Goal: Task Accomplishment & Management: Complete application form

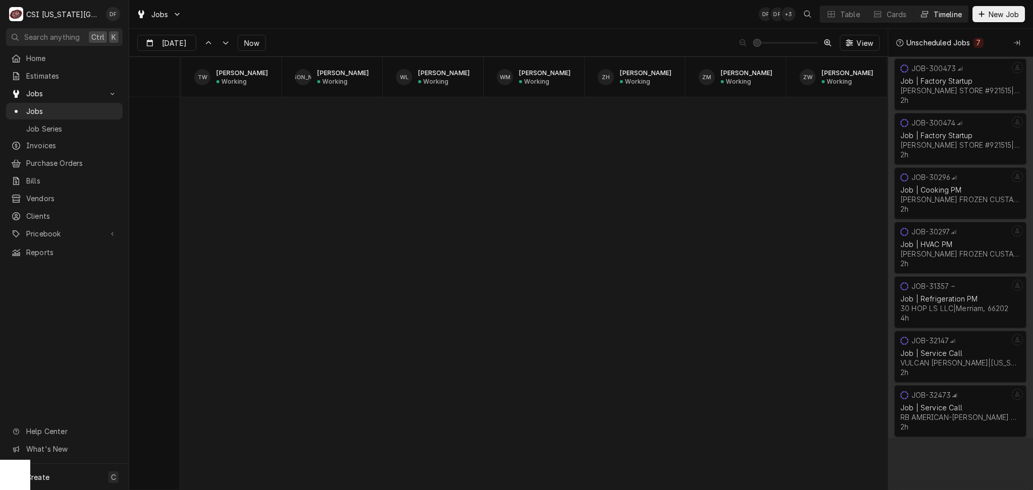
scroll to position [0, 2226]
click at [999, 15] on span "New Job" at bounding box center [1003, 14] width 34 height 11
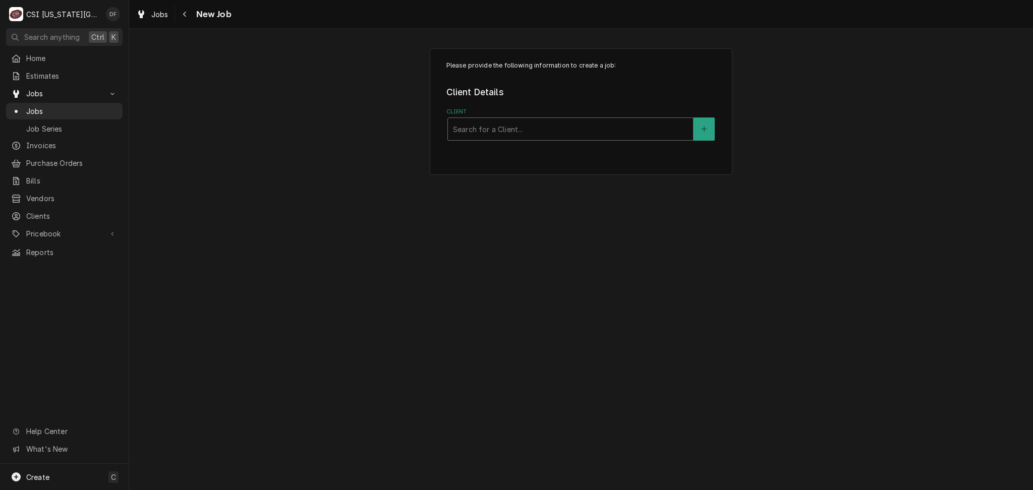
click at [514, 130] on div "Client" at bounding box center [570, 129] width 235 height 18
type input "culver"
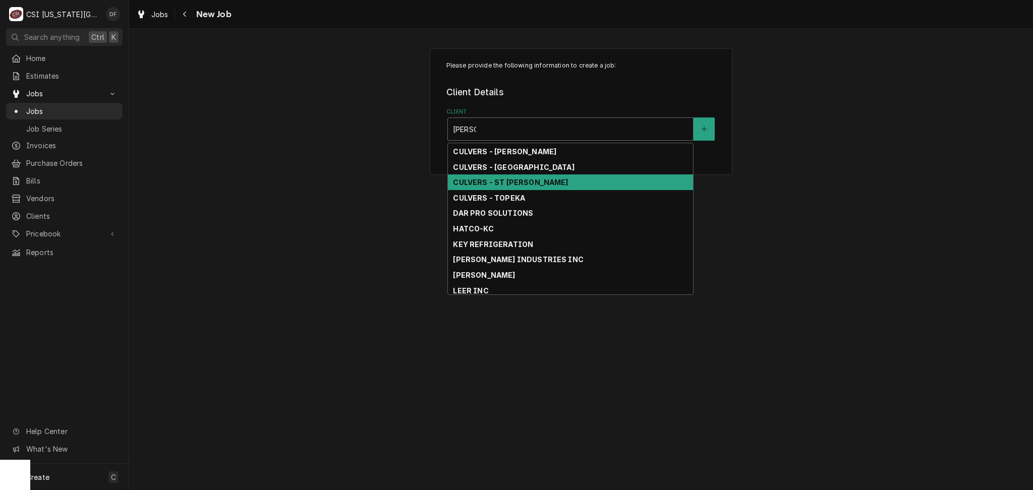
scroll to position [26, 0]
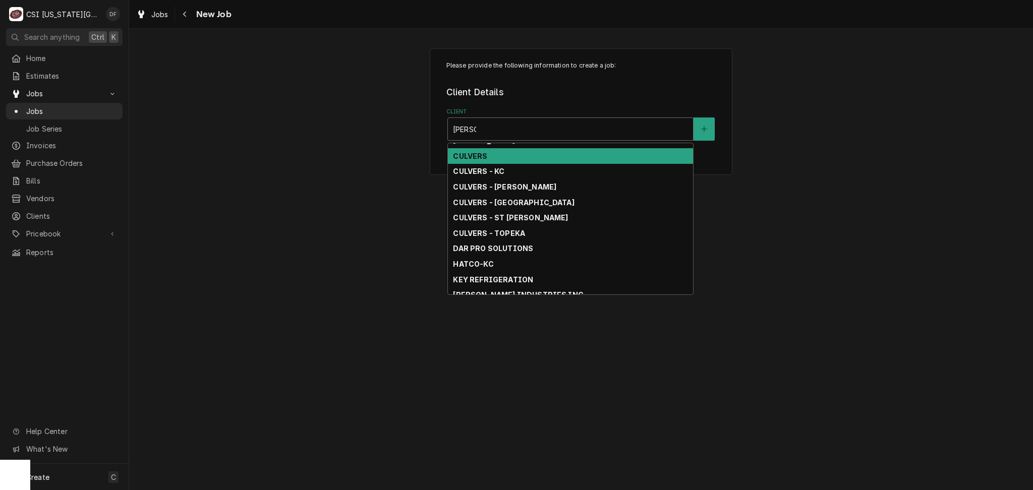
click at [529, 150] on div "CULVERS" at bounding box center [570, 156] width 245 height 16
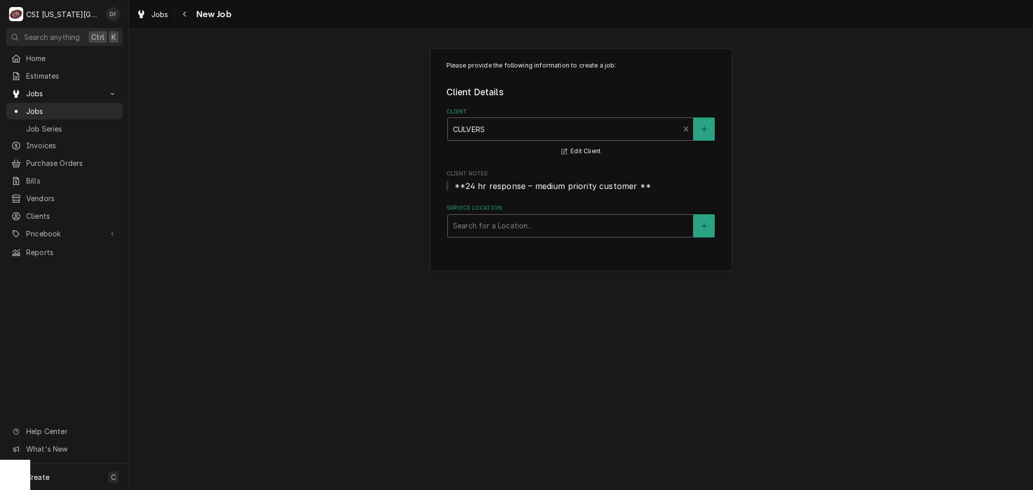
click at [581, 233] on div "Service Location" at bounding box center [570, 226] width 235 height 18
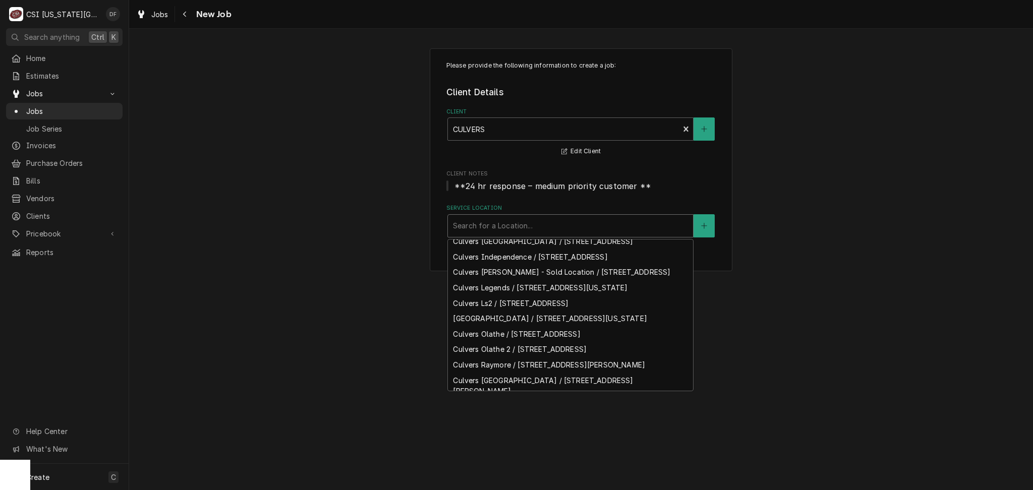
scroll to position [188, 0]
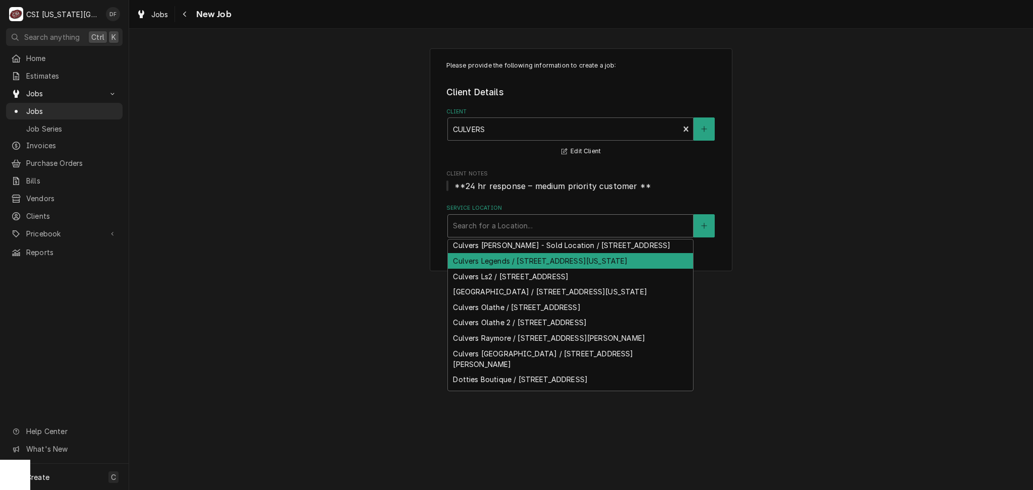
click at [630, 269] on div "Culvers Legends / 1925 Prairie Crossing, Kansas City, KS 66111" at bounding box center [570, 261] width 245 height 16
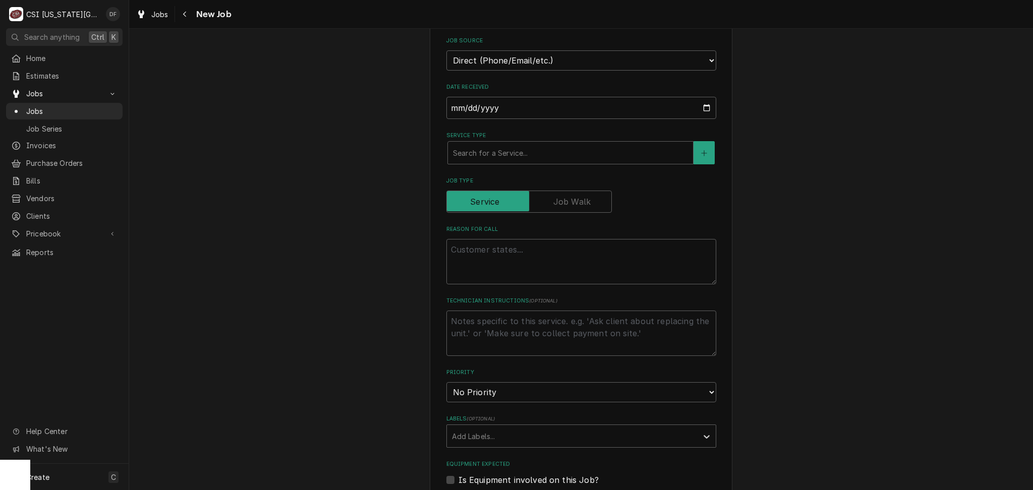
scroll to position [135, 0]
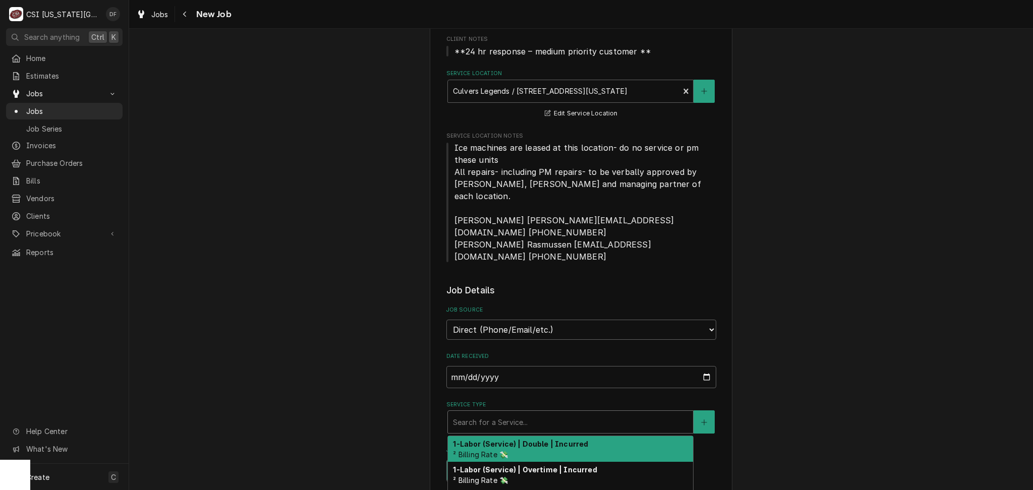
click at [557, 413] on div "Service Type" at bounding box center [570, 422] width 235 height 18
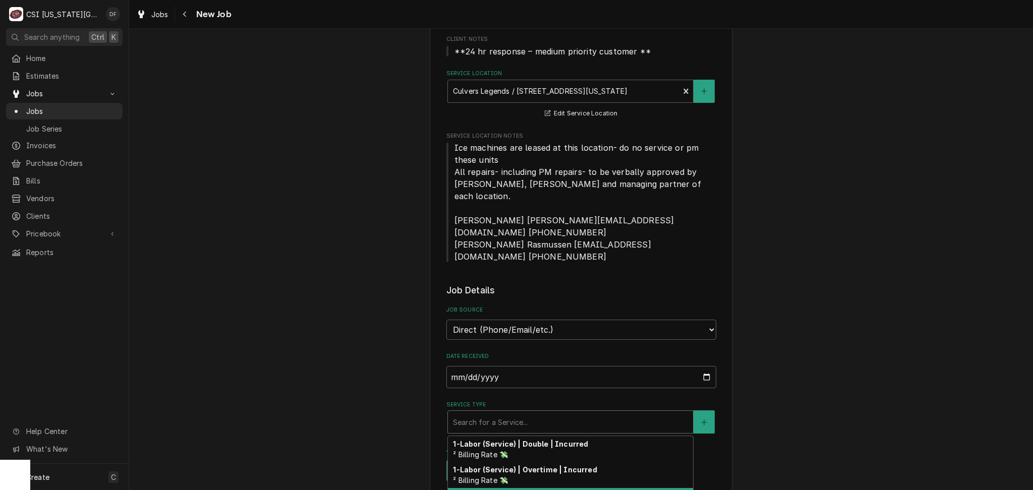
type textarea "x"
type input "s"
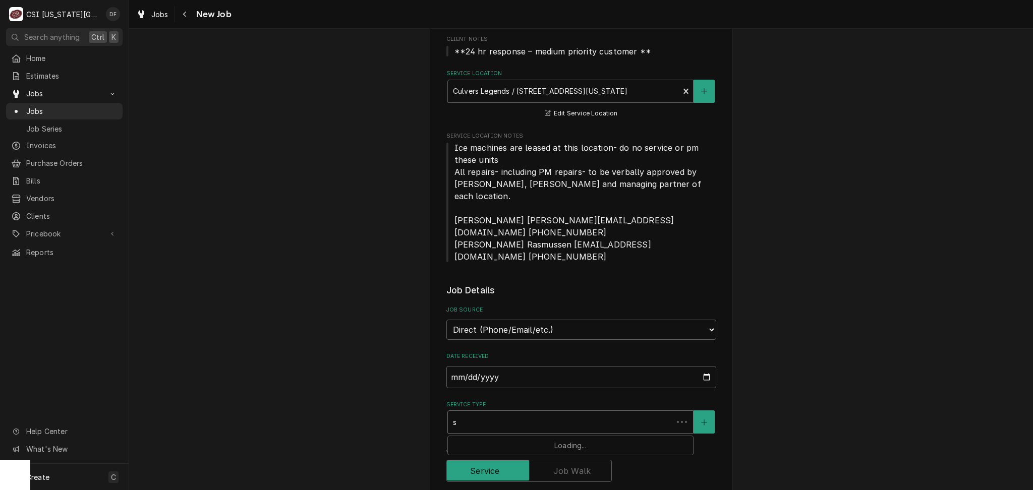
type textarea "x"
type input "se"
type textarea "x"
type input "ser"
type textarea "x"
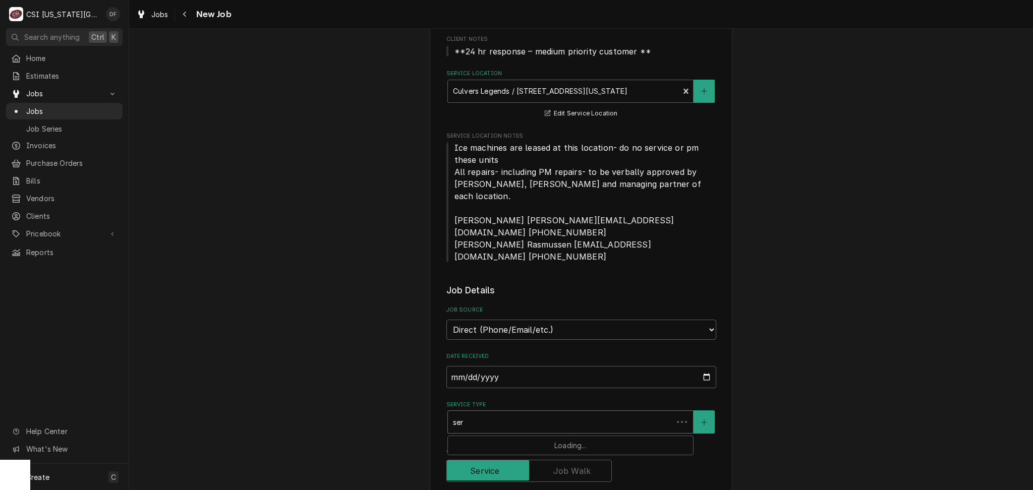
type input "serv"
type textarea "x"
type input "servi"
type textarea "x"
type input "servic"
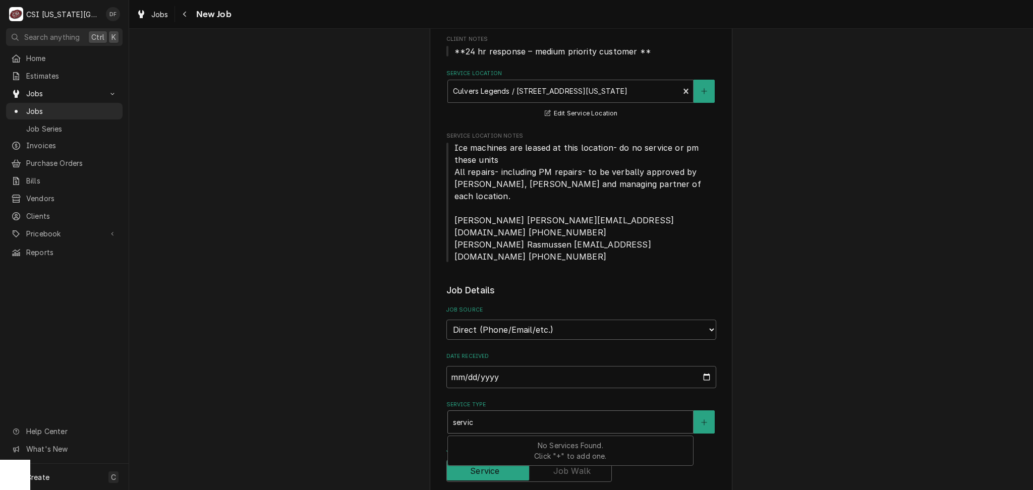
type textarea "x"
type input "service"
type textarea "x"
type input "service"
type textarea "x"
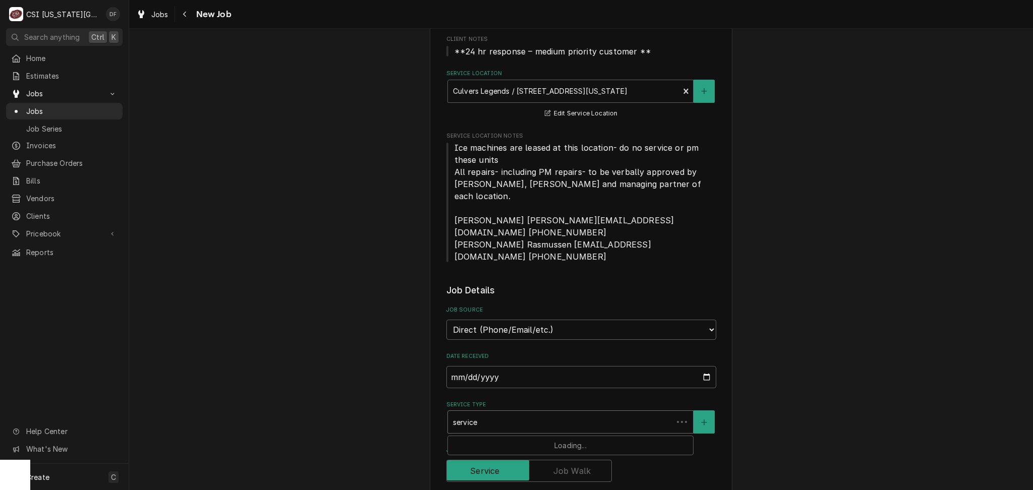
type input "service c"
type textarea "x"
type input "service ca"
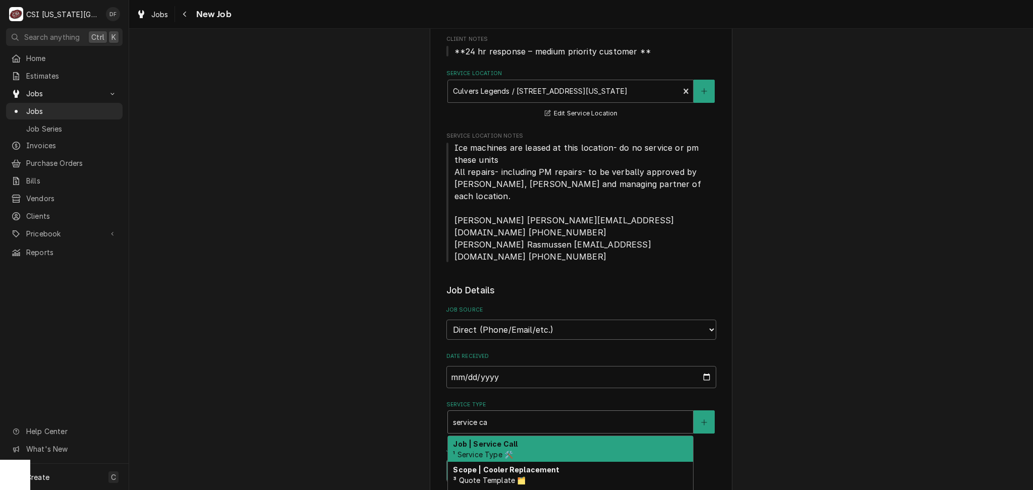
click at [561, 436] on div "Job | Service Call ¹ Service Type 🛠️" at bounding box center [570, 449] width 245 height 26
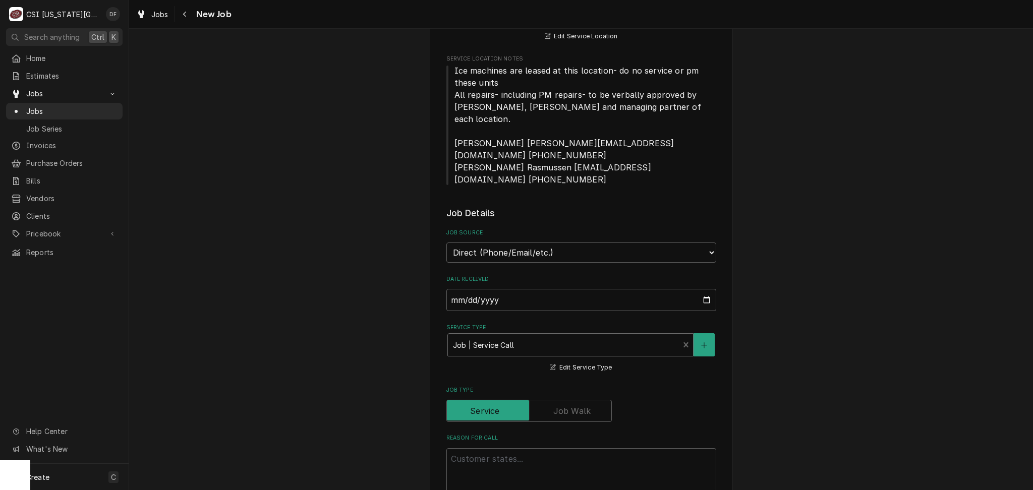
scroll to position [269, 0]
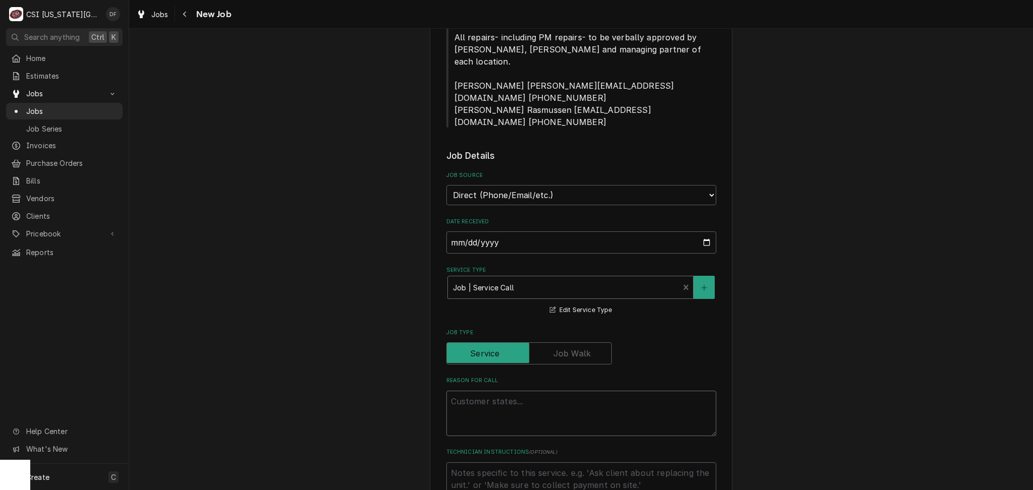
click at [494, 391] on textarea "Reason For Call" at bounding box center [581, 413] width 270 height 45
type textarea "x"
type textarea "H"
type textarea "x"
type textarea "Ha"
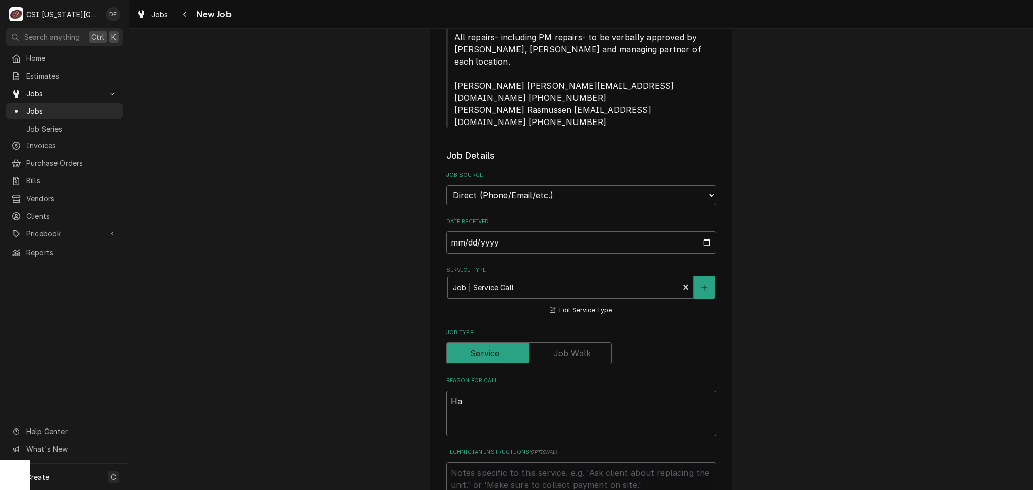
type textarea "x"
type textarea "Hat"
type textarea "x"
type textarea "Hatc"
type textarea "x"
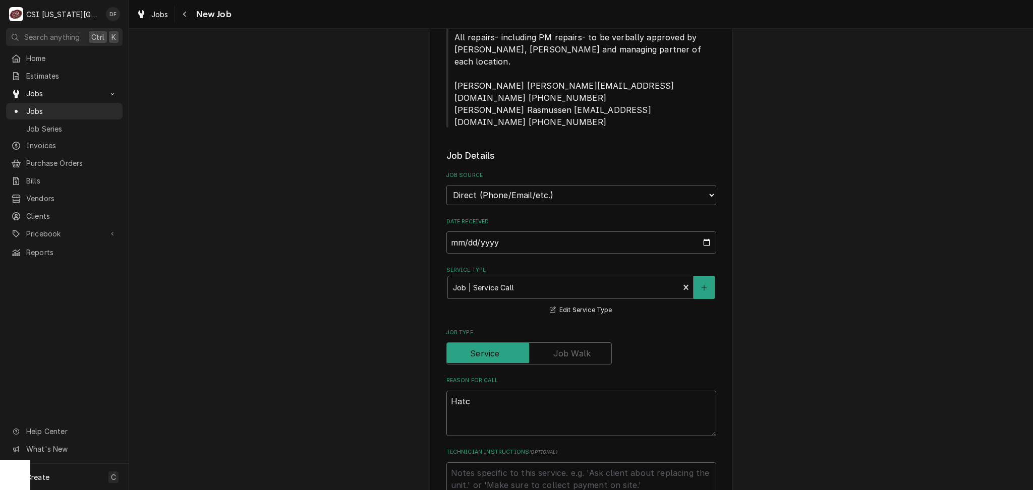
type textarea "Hatco"
type textarea "x"
type textarea "Hatco"
type textarea "x"
type textarea "Hatco B"
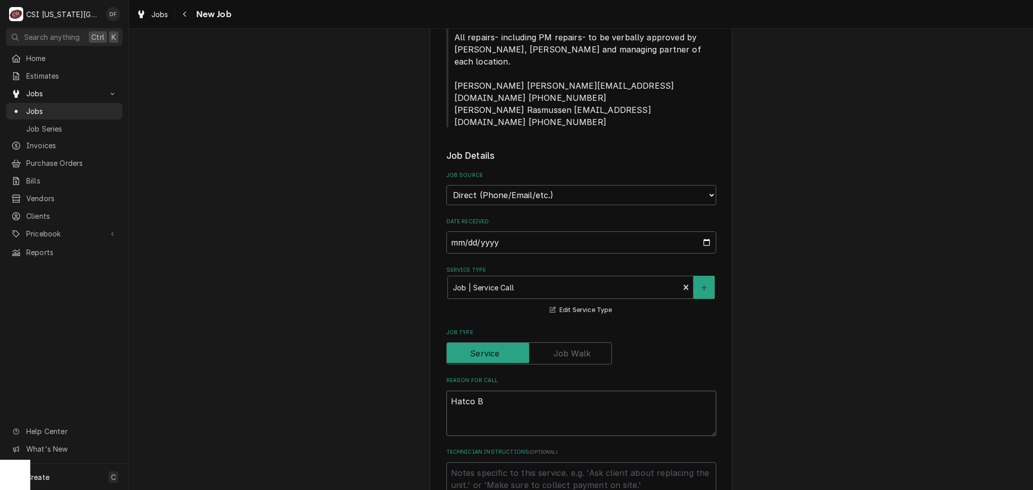
type textarea "x"
type textarea "Hatco Bo"
type textarea "x"
type textarea "Hatco Boo"
type textarea "x"
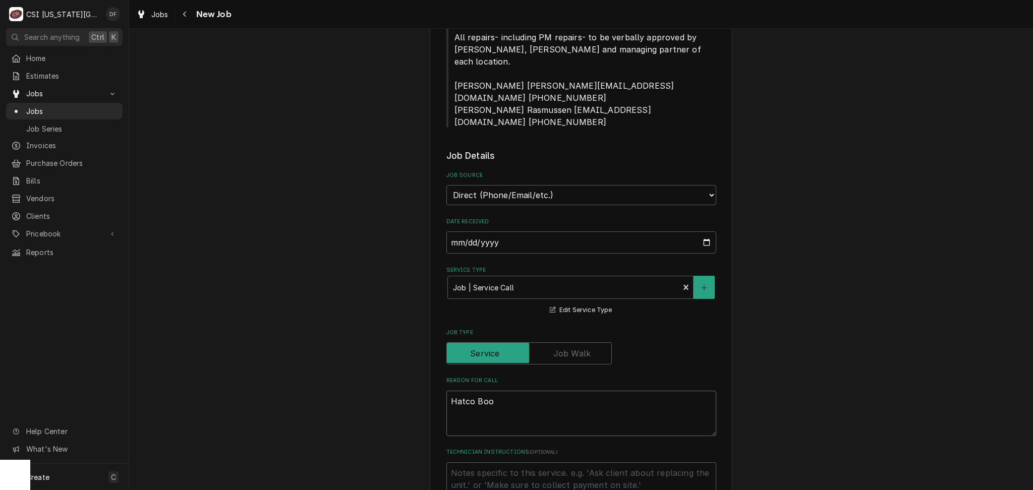
type textarea "Hatco Boos"
type textarea "x"
type textarea "Hatco Boost"
type textarea "x"
type textarea "Hatco Booste"
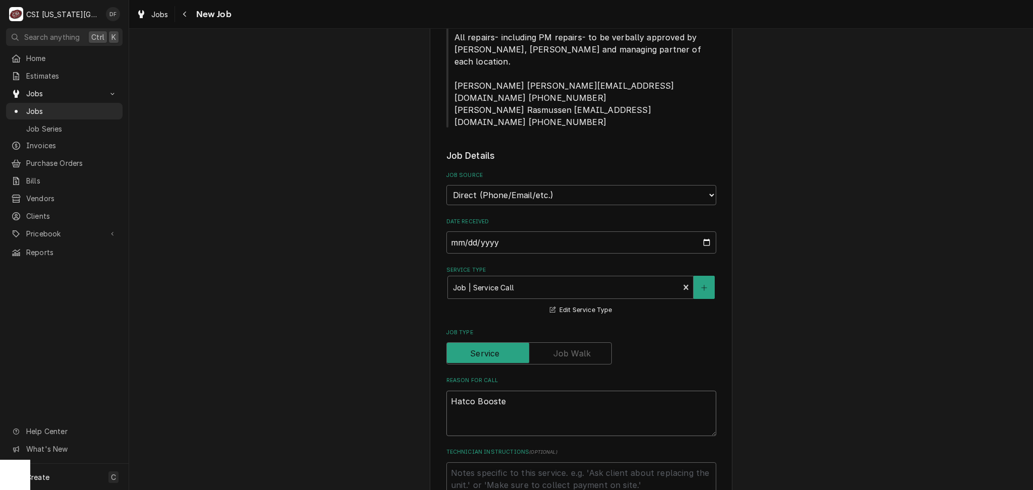
type textarea "x"
type textarea "Hatco Booster"
type textarea "x"
type textarea "Hatco Booster"
type textarea "x"
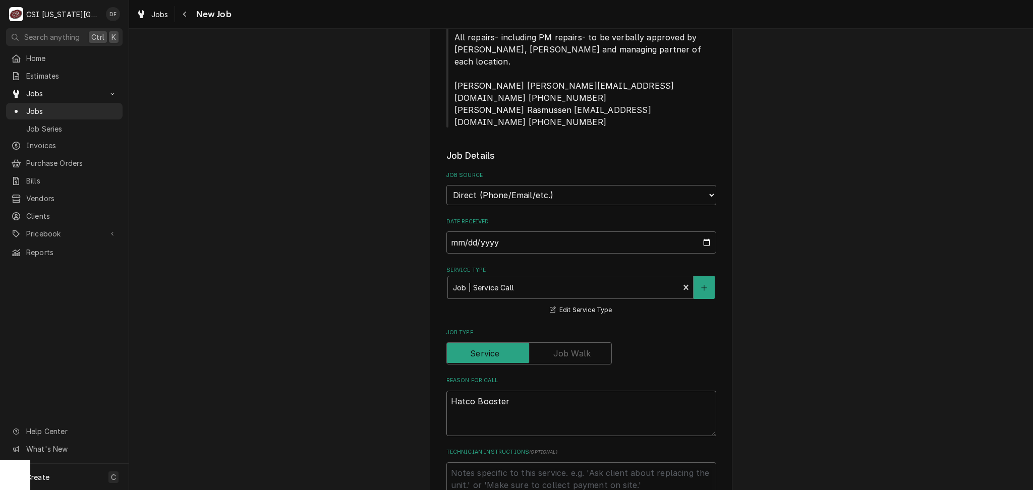
type textarea "Hatco Booster h"
type textarea "x"
type textarea "Hatco Booster he"
type textarea "x"
type textarea "Hatco Booster hea"
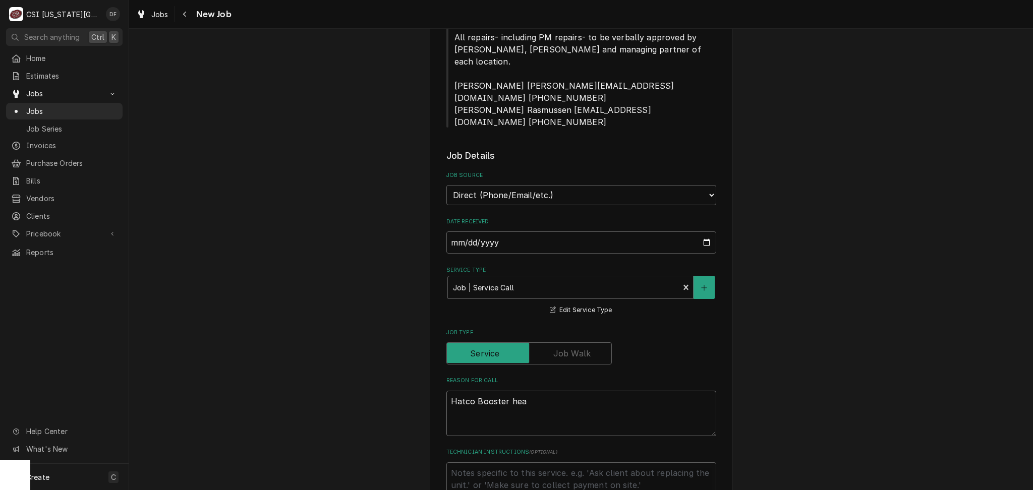
type textarea "x"
type textarea "Hatco Booster heat"
type textarea "x"
type textarea "Hatco Booster heate"
type textarea "x"
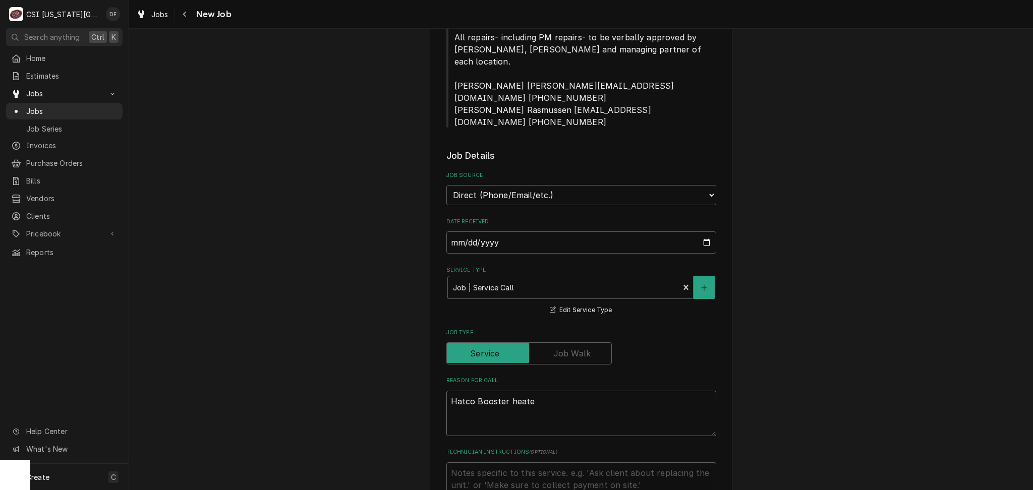
type textarea "Hatco Booster heater"
type textarea "x"
type textarea "Hatco Booster heater"
type textarea "x"
type textarea "Hatco Booster heater n"
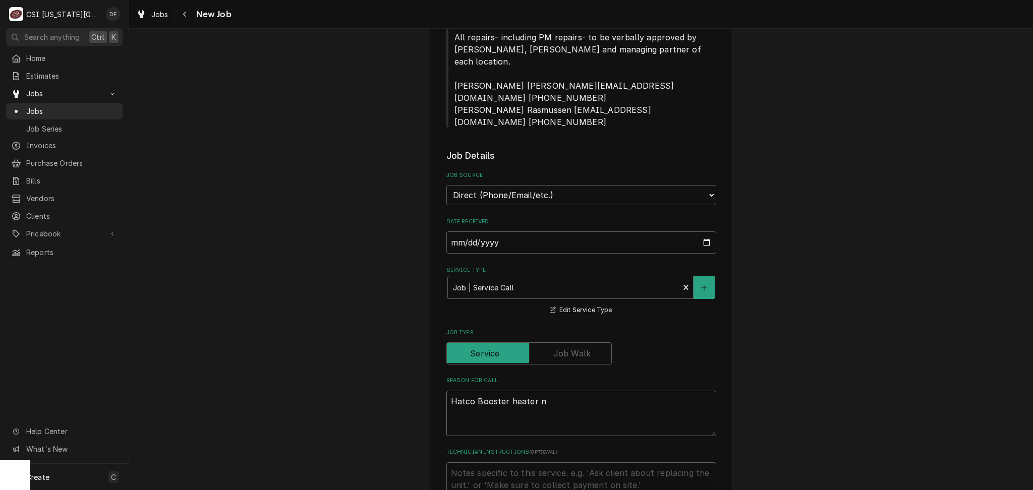
type textarea "x"
type textarea "Hatco Booster heater no"
type textarea "x"
type textarea "Hatco Booster heater not"
type textarea "x"
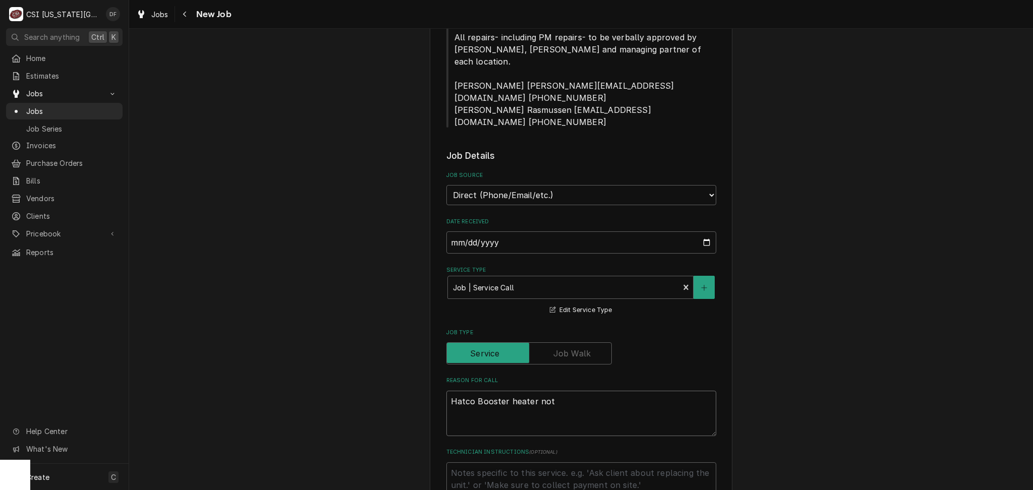
type textarea "Hatco Booster heater not w"
type textarea "x"
type textarea "Hatco Booster heater not wo"
type textarea "x"
type textarea "Hatco Booster heater not wor"
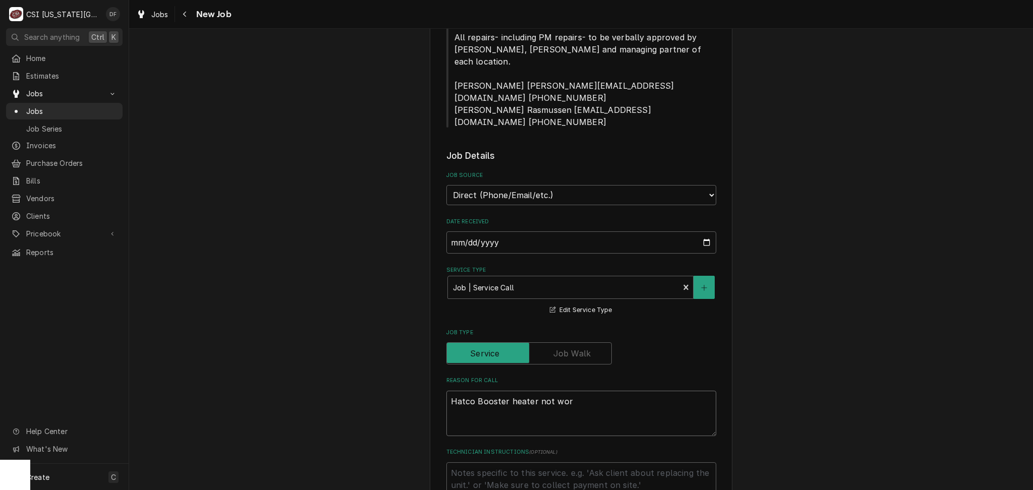
type textarea "x"
type textarea "Hatco Booster heater not work"
type textarea "x"
type textarea "Hatco Booster heater not worki"
type textarea "x"
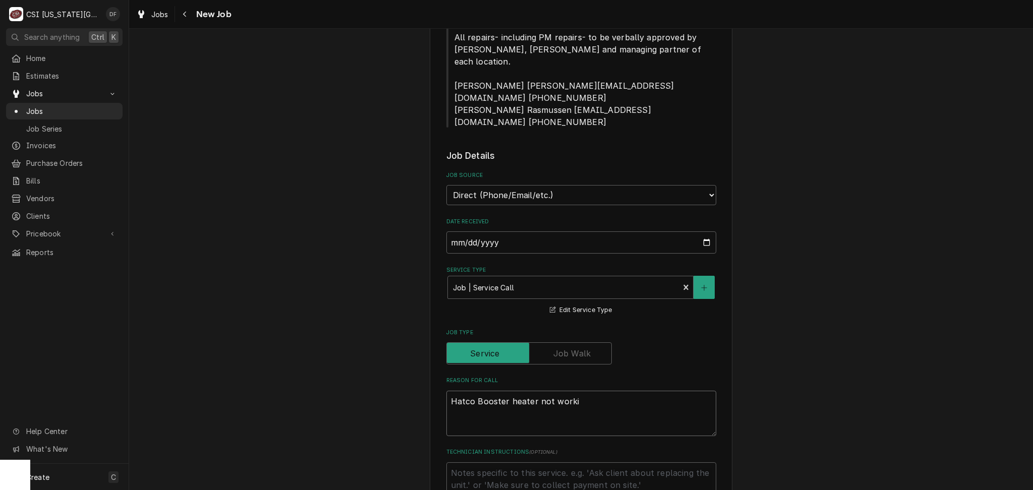
type textarea "Hatco Booster heater not workin"
type textarea "x"
type textarea "Hatco Booster heater not working"
type textarea "x"
type textarea "Hatco Booster heater not working."
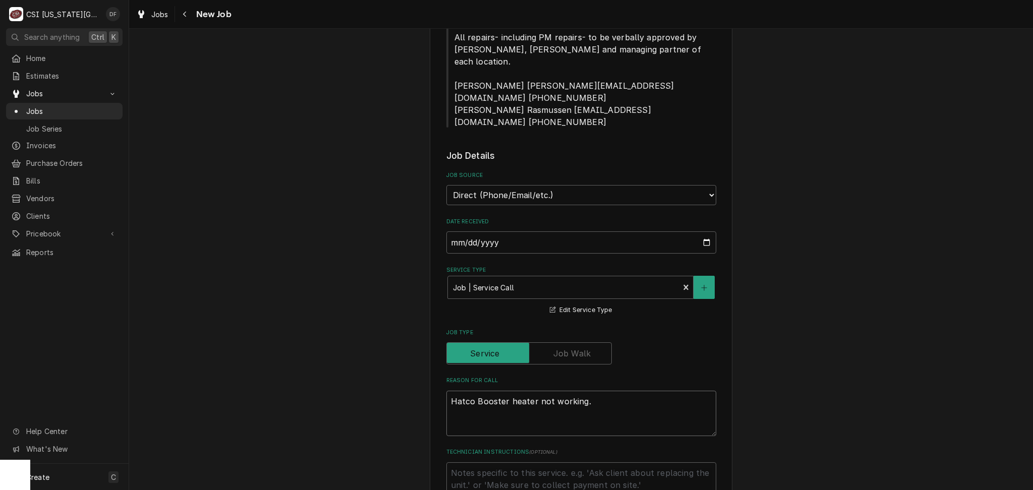
type textarea "x"
type textarea "Hatco Booster heater not working."
type textarea "x"
type textarea "Hatco Booster heater not working. J"
type textarea "x"
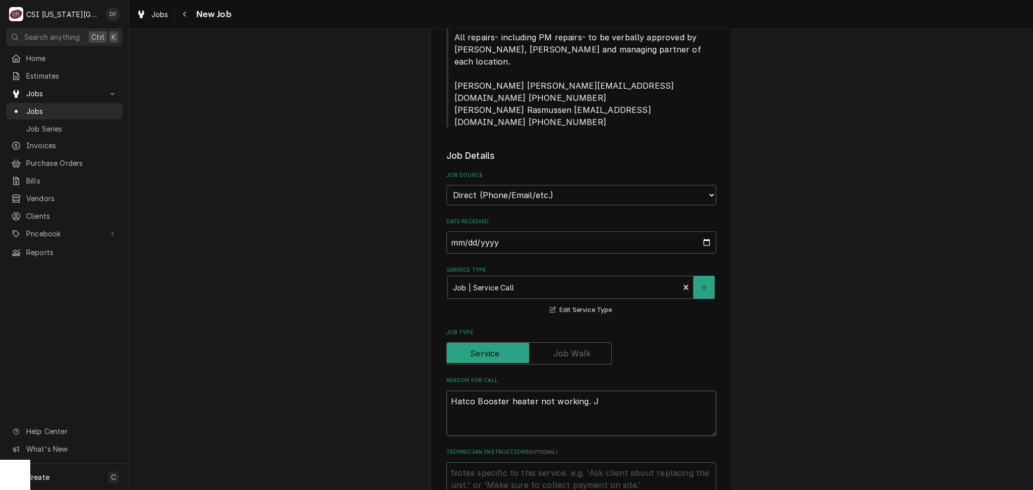
type textarea "Hatco Booster heater not working. Je"
type textarea "x"
type textarea "Hatco Booster heater not working. Jer"
type textarea "x"
type textarea "Hatco Booster heater not working. Jero"
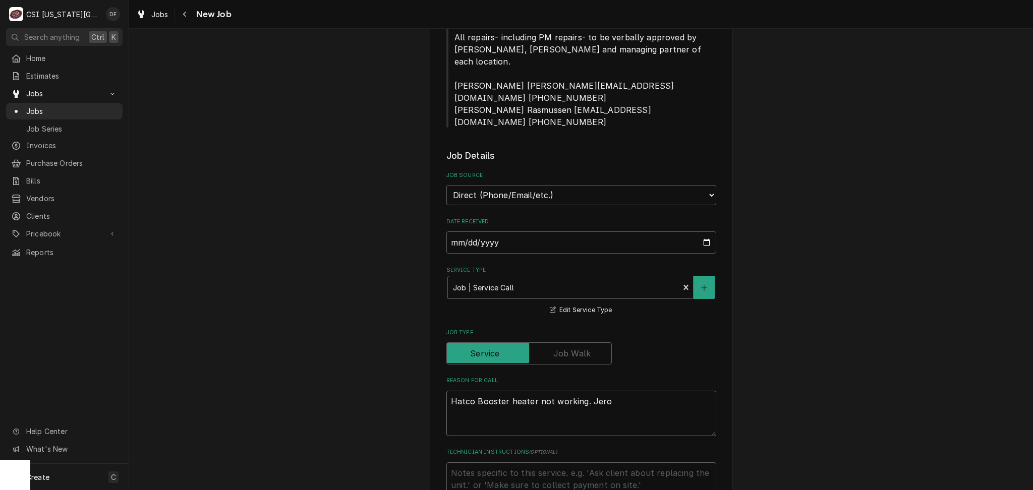
type textarea "x"
type textarea "Hatco Booster heater not working. Jerom"
type textarea "x"
type textarea "Hatco Booster heater not working. Jerome"
type textarea "x"
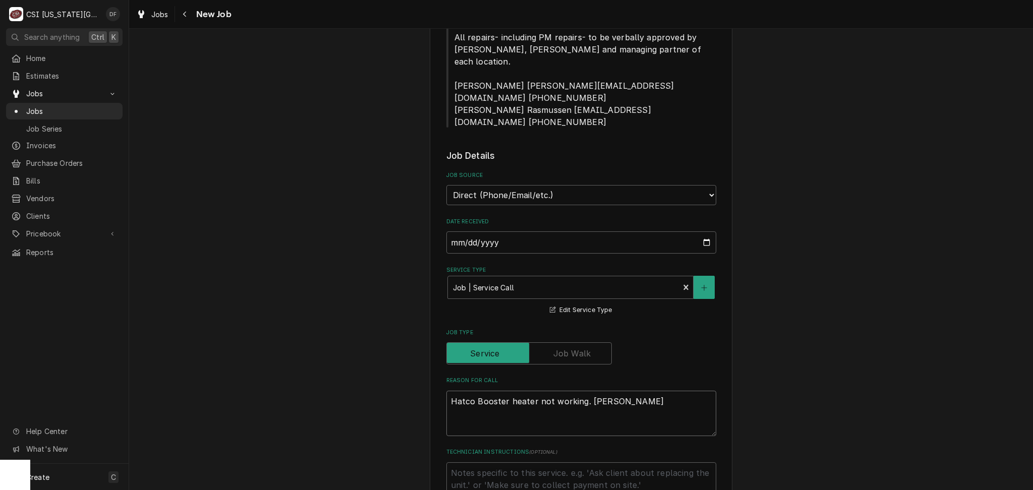
type textarea "Hatco Booster heater not working. Jeromew"
type textarea "x"
type textarea "Hatco Booster heater not working. Jerome"
type textarea "x"
type textarea "Hatco Booster heater not working. Jerome"
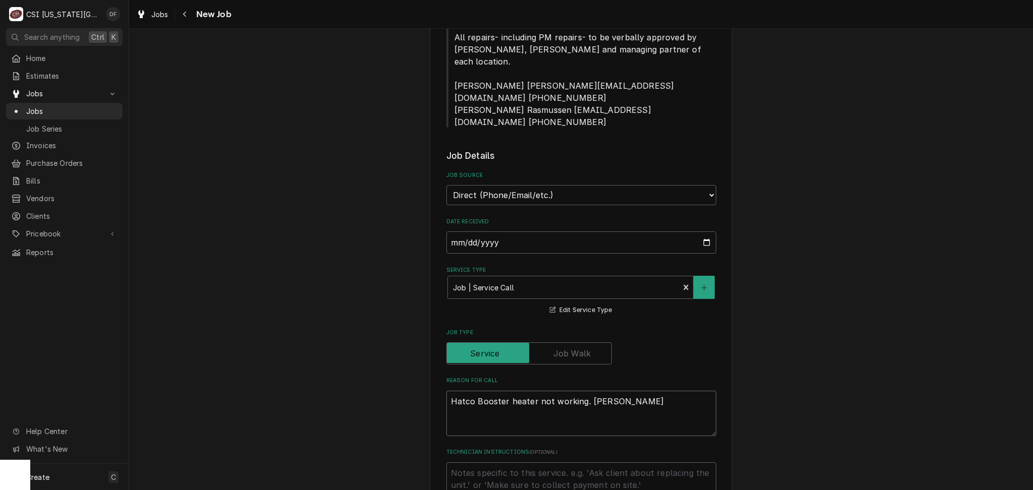
type textarea "x"
type textarea "Hatco Booster heater not working. Jerome a"
type textarea "x"
type textarea "Hatco Booster heater not working. Jerome ap"
type textarea "x"
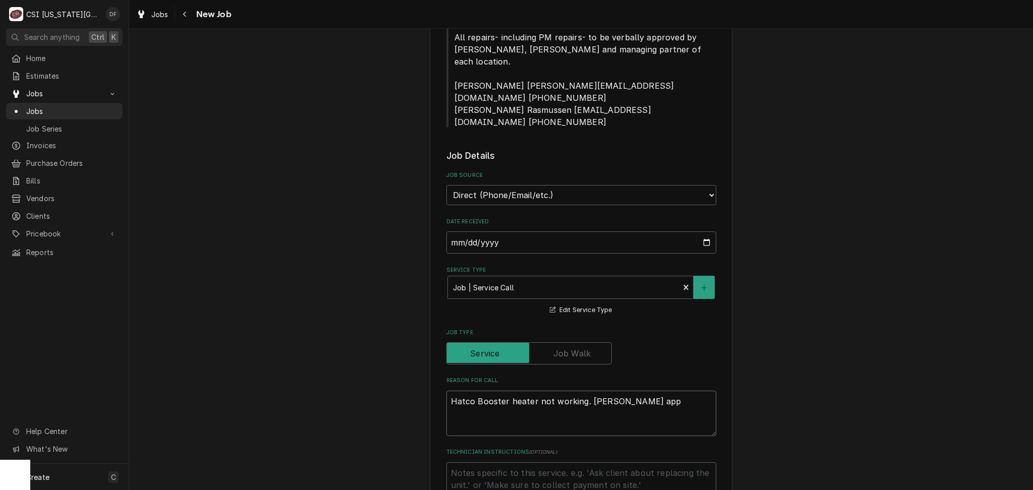
type textarea "Hatco Booster heater not working. Jerome appr"
type textarea "x"
type textarea "Hatco Booster heater not working. Jerome appro"
type textarea "x"
type textarea "Hatco Booster heater not working. Jerome approv"
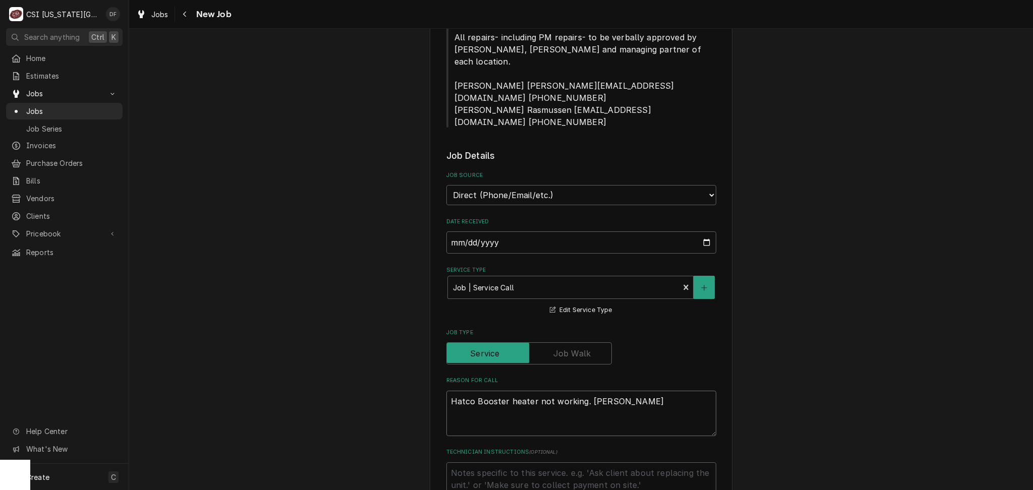
type textarea "x"
type textarea "Hatco Booster heater not working. Jerome approve"
type textarea "x"
type textarea "Hatco Booster heater not working. Jerome approved"
type textarea "x"
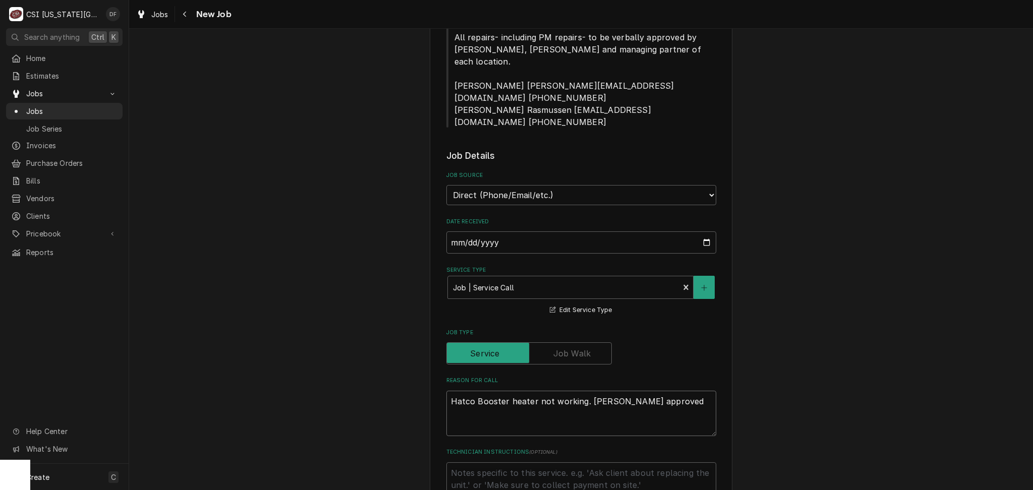
type textarea "Hatco Booster heater not working. Jerome approved"
type textarea "x"
type textarea "Hatco Booster heater not working. Jerome approved r"
type textarea "x"
type textarea "Hatco Booster heater not working. Jerome approved re"
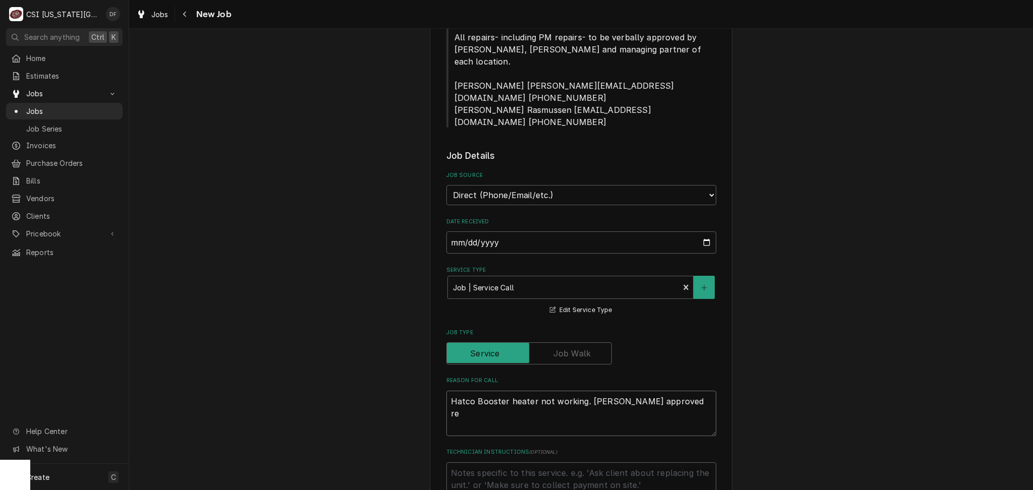
type textarea "x"
type textarea "Hatco Booster heater not working. Jerome approved rep"
type textarea "x"
type textarea "Hatco Booster heater not working. Jerome approved repa"
type textarea "x"
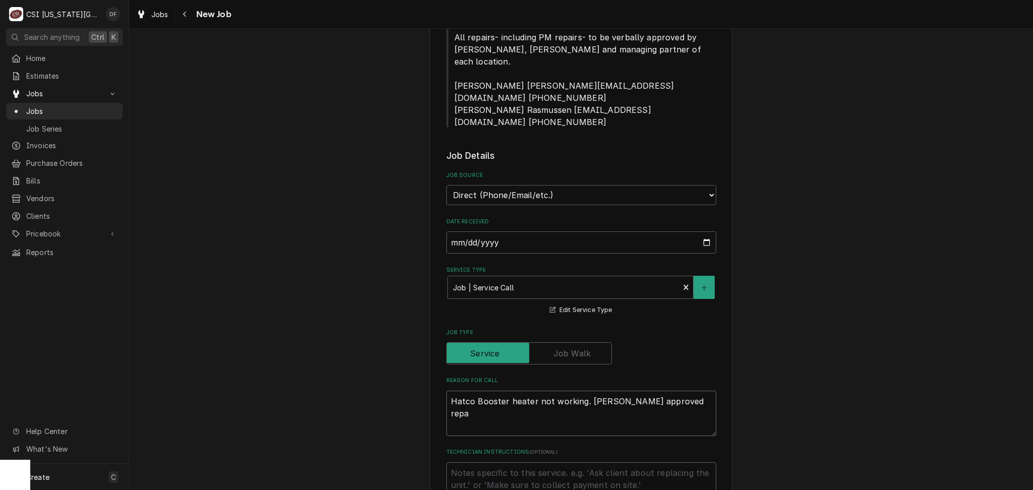
type textarea "Hatco Booster heater not working. Jerome approved repai"
type textarea "x"
type textarea "Hatco Booster heater not working. Jerome approved repair"
type textarea "x"
type textarea "Hatco Booster heater not working. Jerome approved repairs"
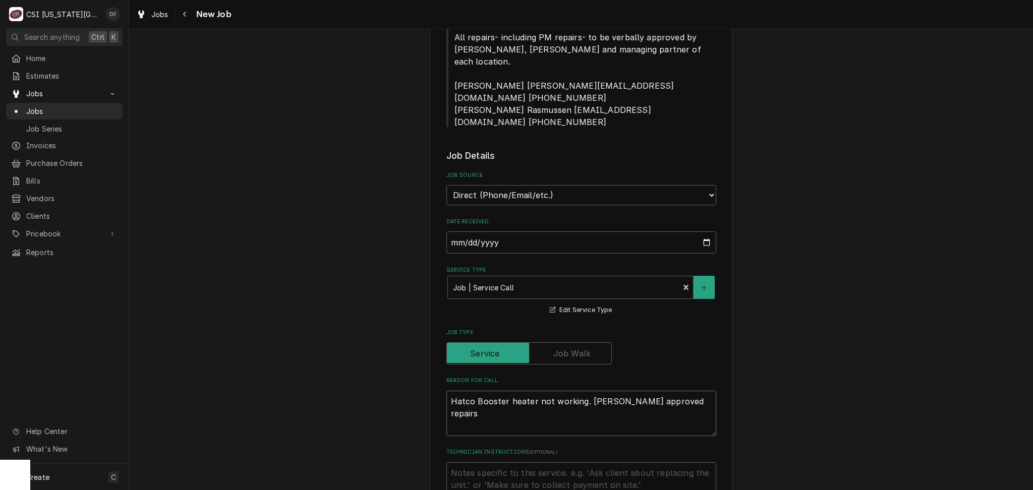
type textarea "x"
type textarea "Hatco Booster heater not working. Jerome approved repairs"
type textarea "x"
type textarea "Hatco Booster heater not working. Jerome approved repairs o"
type textarea "x"
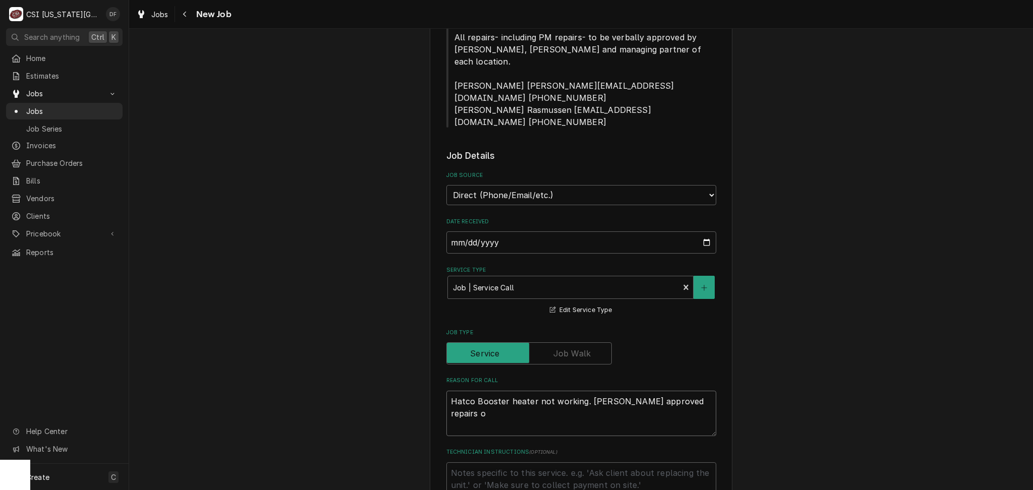
type textarea "Hatco Booster heater not working. Jerome approved repairs"
type textarea "x"
type textarea "Hatco Booster heater not working. Jerome approved repairs w"
type textarea "x"
type textarea "Hatco Booster heater not working. Jerome approved repairs wh"
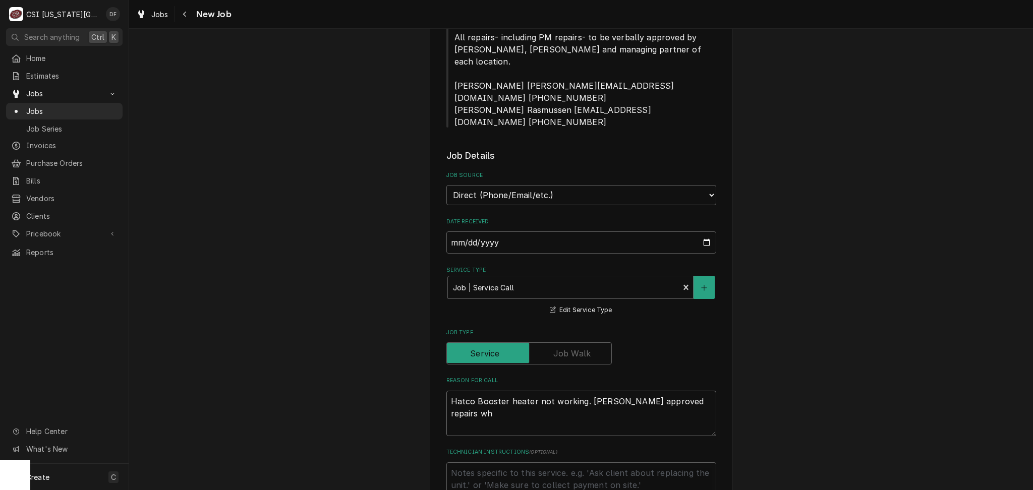
type textarea "x"
type textarea "Hatco Booster heater not working. Jerome approved repairs whi"
type textarea "x"
type textarea "Hatco Booster heater not working. Jerome approved repairs whil"
type textarea "x"
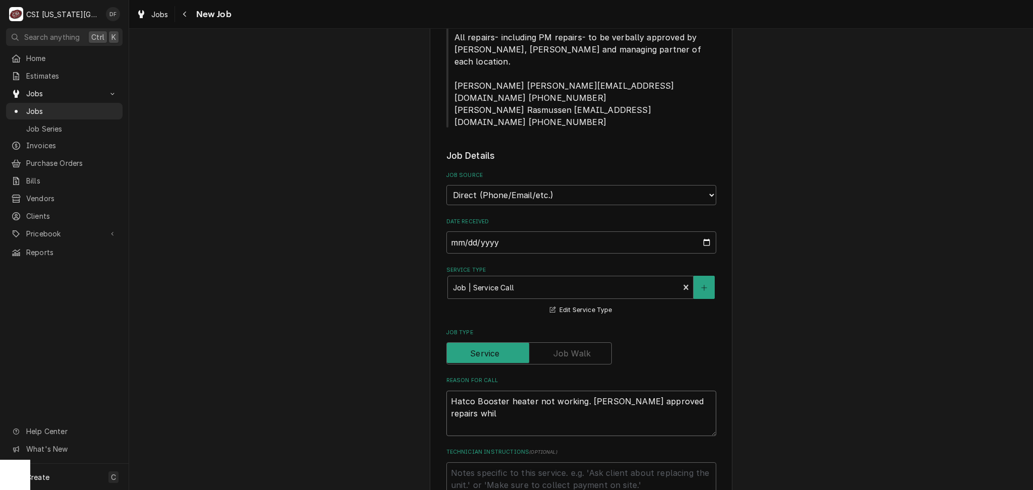
type textarea "Hatco Booster heater not working. Jerome approved repairs while"
type textarea "x"
type textarea "Hatco Booster heater not working. Jerome approved repairs while"
type textarea "x"
type textarea "Hatco Booster heater not working. Jerome approved repairs while o"
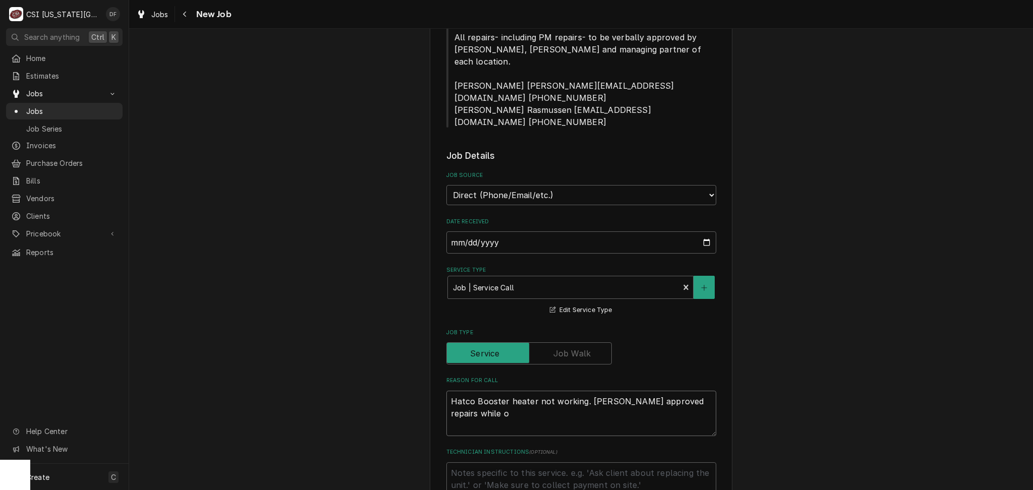
type textarea "x"
type textarea "Hatco Booster heater not working. Jerome approved repairs while on"
type textarea "x"
type textarea "Hatco Booster heater not working. Jerome approved repairs while ons"
type textarea "x"
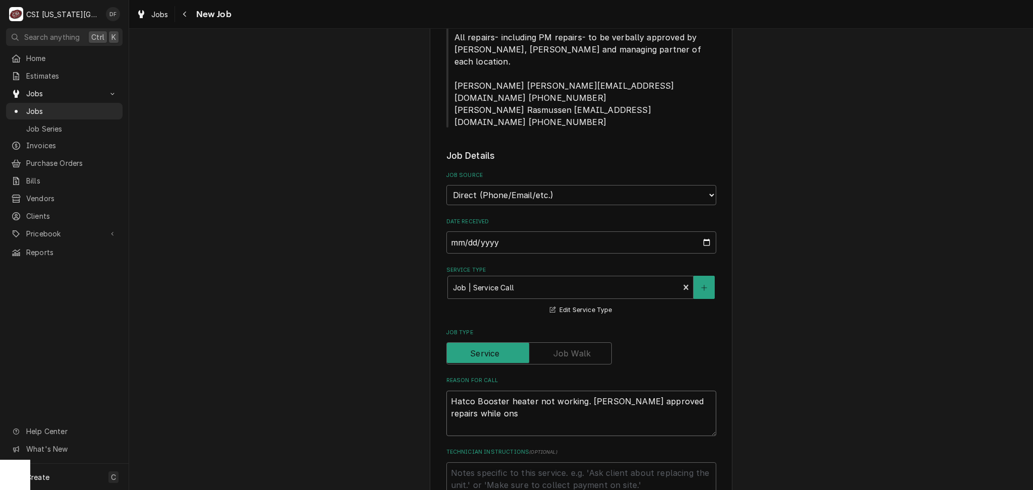
type textarea "Hatco Booster heater not working. Jerome approved repairs while onsi"
type textarea "x"
type textarea "Hatco Booster heater not working. Jerome approved repairs while onsit"
type textarea "x"
type textarea "Hatco Booster heater not working. Jerome approved repairs while onsite"
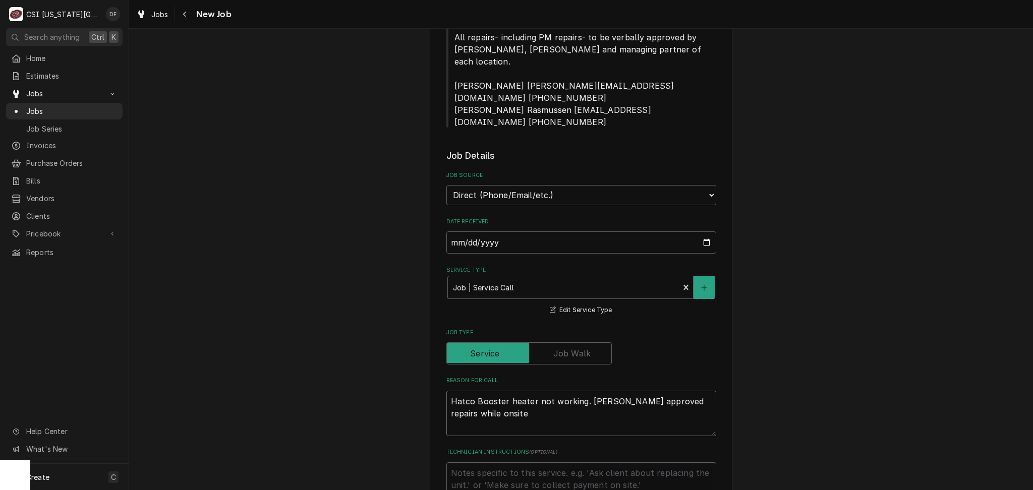
type textarea "x"
type textarea "Hatco Booster heater not working. Jerome approved repairs while onsite"
type textarea "x"
type textarea "Hatco Booster heater not working. Jerome approved repairs while onsite f"
type textarea "x"
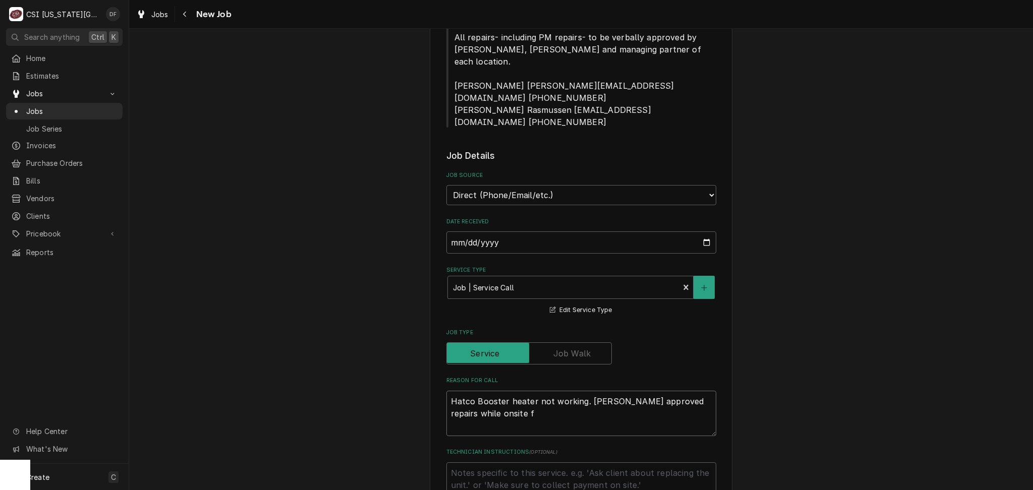
type textarea "Hatco Booster heater not working. Jerome approved repairs while onsite fo"
type textarea "x"
type textarea "Hatco Booster heater not working. Jerome approved repairs while onsite for"
type textarea "x"
type textarea "Hatco Booster heater not working. Jerome approved repairs while onsite for"
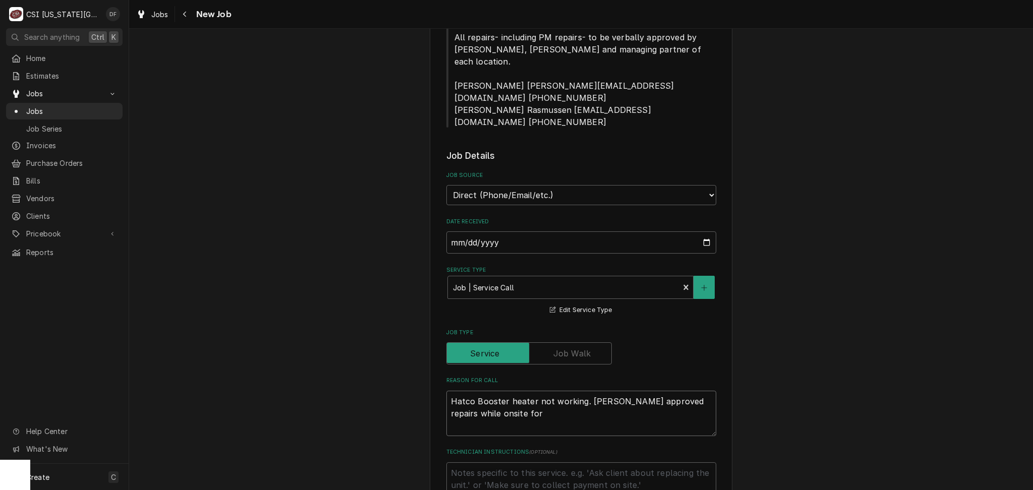
type textarea "x"
type textarea "Hatco Booster heater not working. Jerome approved repairs while onsite for P"
type textarea "x"
type textarea "Hatco Booster heater not working. Jerome approved repairs while onsite for PM"
type textarea "x"
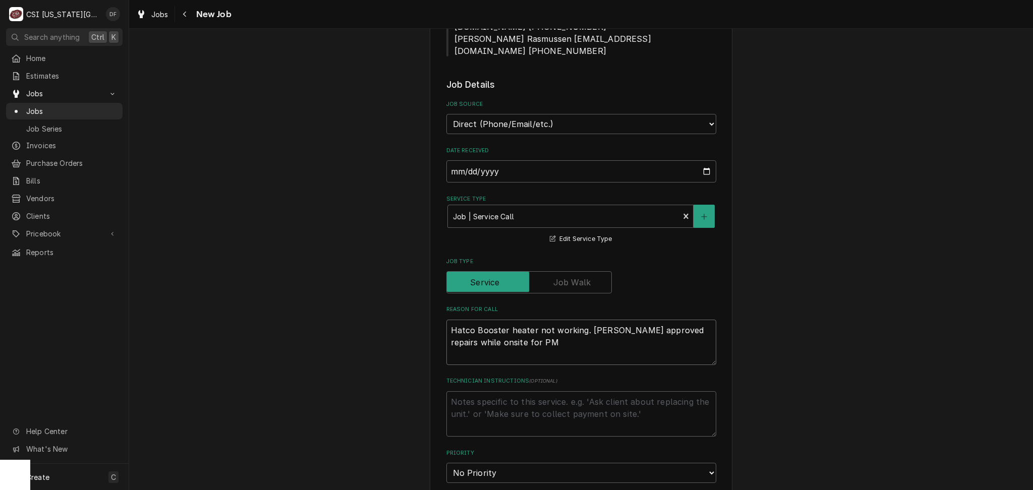
scroll to position [404, 0]
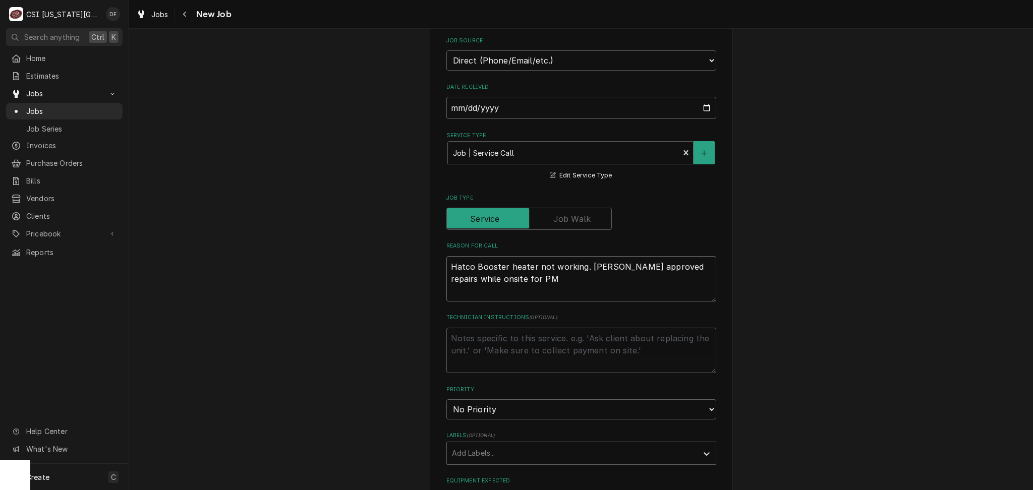
type textarea "Hatco Booster heater not working. Jerome approved repairs while onsite for PM"
click at [509, 399] on select "No Priority Urgent High Medium Low" at bounding box center [581, 409] width 270 height 20
select select "4"
click at [446, 399] on select "No Priority Urgent High Medium Low" at bounding box center [581, 409] width 270 height 20
type textarea "x"
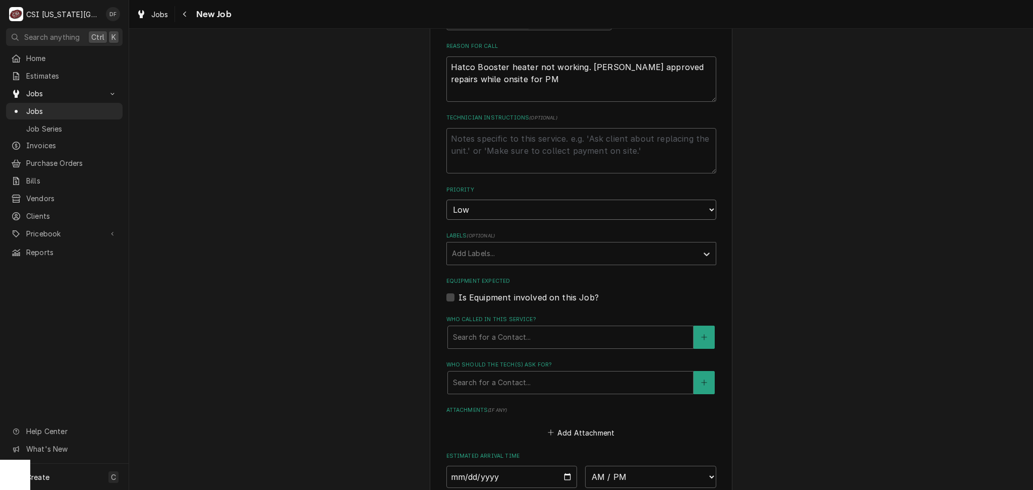
scroll to position [605, 0]
click at [590, 242] on div "Labels" at bounding box center [572, 251] width 240 height 18
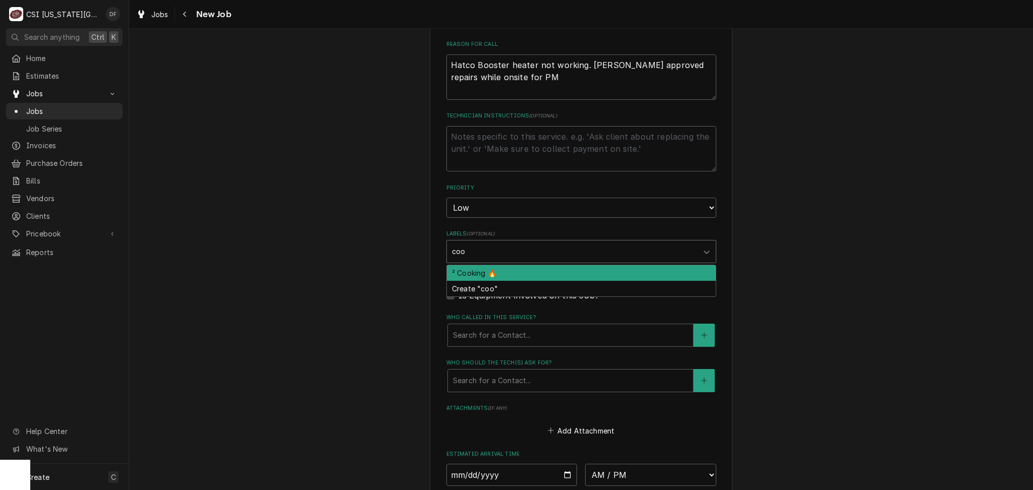
type input "cook"
click at [543, 265] on div "² Cooking 🔥" at bounding box center [581, 273] width 269 height 16
type textarea "x"
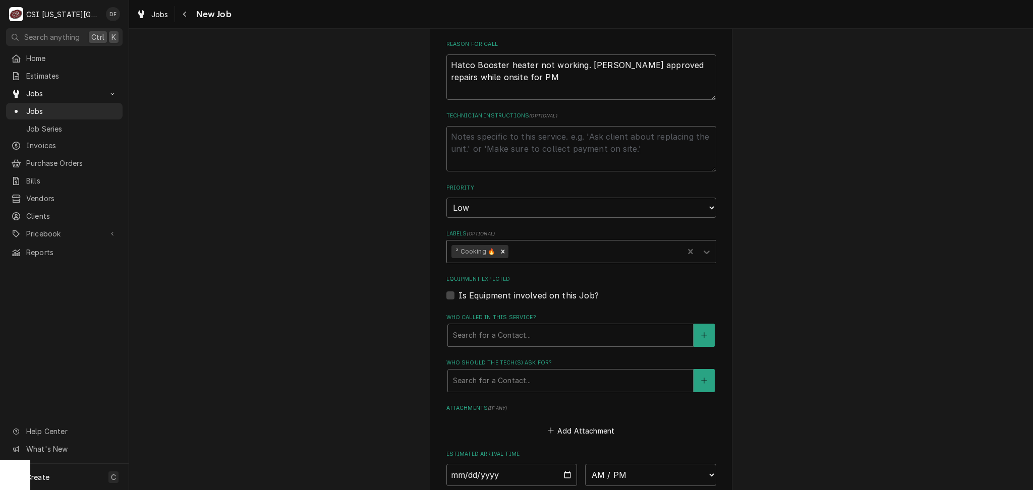
type textarea "x"
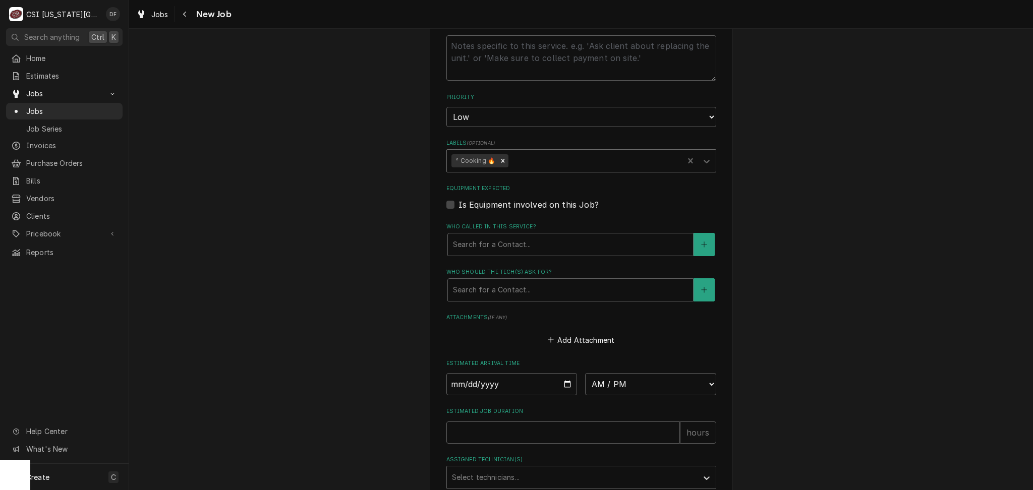
scroll to position [807, 0]
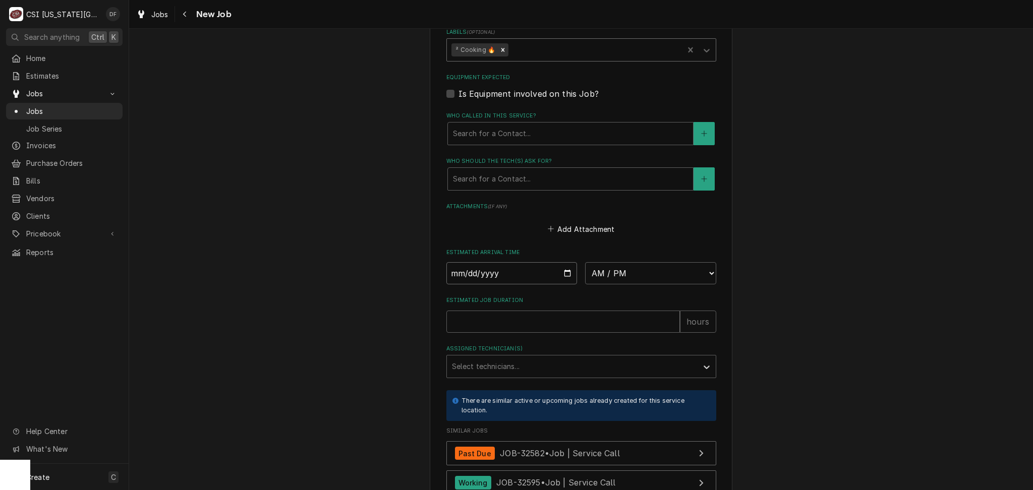
click at [561, 262] on input "Date" at bounding box center [511, 273] width 131 height 22
type input "2025-09-04"
type textarea "x"
click at [657, 262] on select "AM / PM 6:00 AM 6:15 AM 6:30 AM 6:45 AM 7:00 AM 7:15 AM 7:30 AM 7:45 AM 8:00 AM…" at bounding box center [650, 273] width 131 height 22
select select "15:45:00"
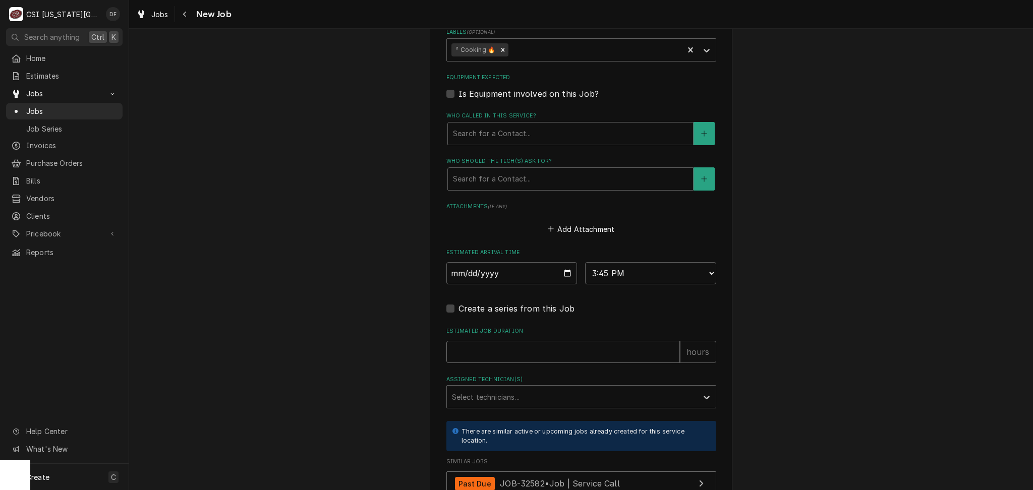
click at [563, 341] on input "Estimated Job Duration" at bounding box center [562, 352] width 233 height 22
type textarea "x"
type input "2"
type textarea "x"
type input "2"
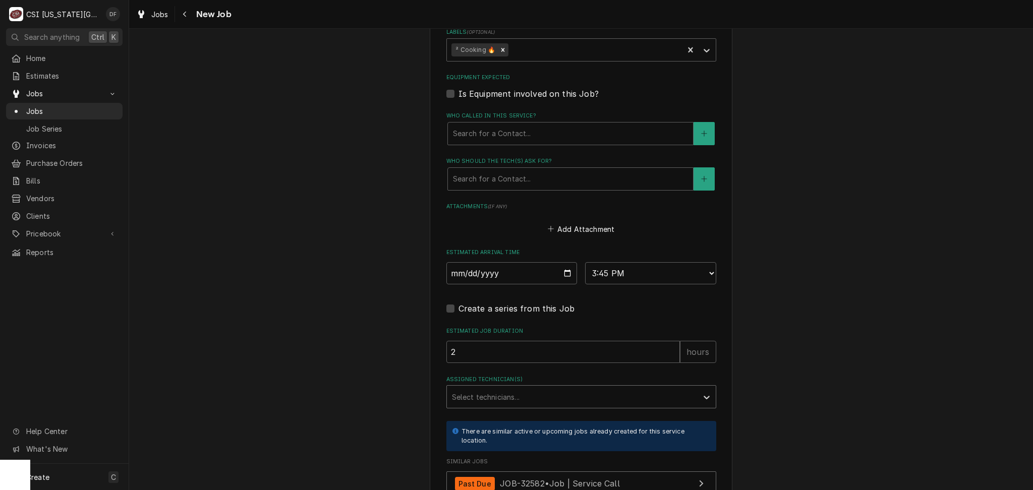
scroll to position [874, 0]
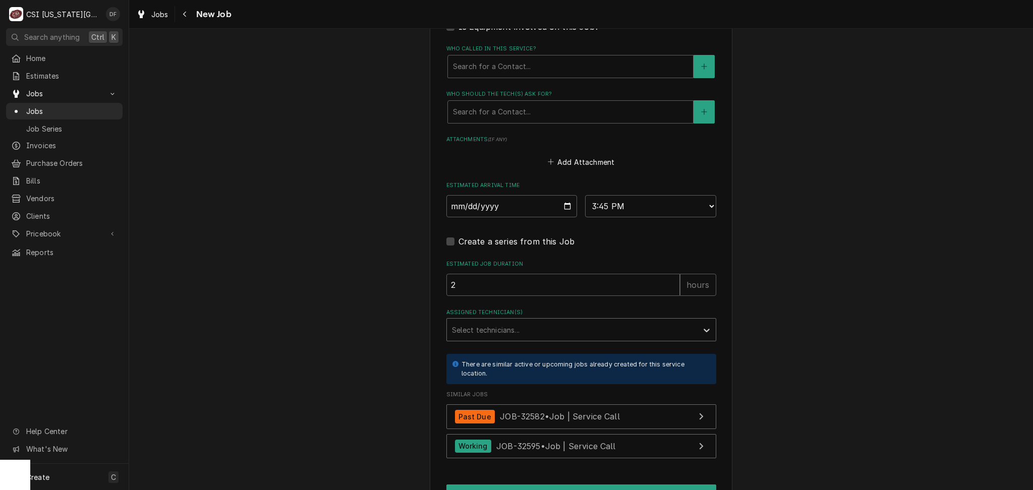
click at [497, 321] on div "Assigned Technician(s)" at bounding box center [572, 330] width 240 height 18
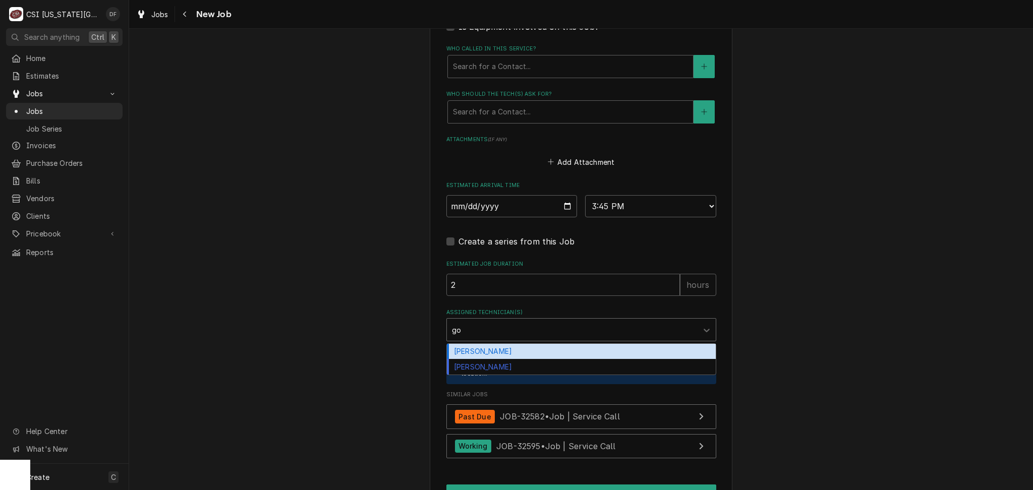
type input "gon"
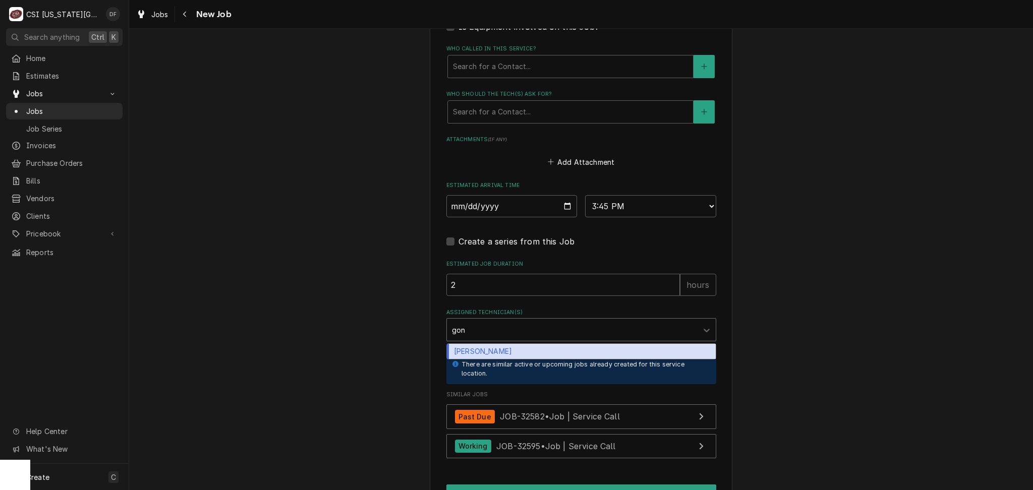
click at [482, 344] on div "Brian Gonzalez" at bounding box center [581, 352] width 269 height 16
type textarea "x"
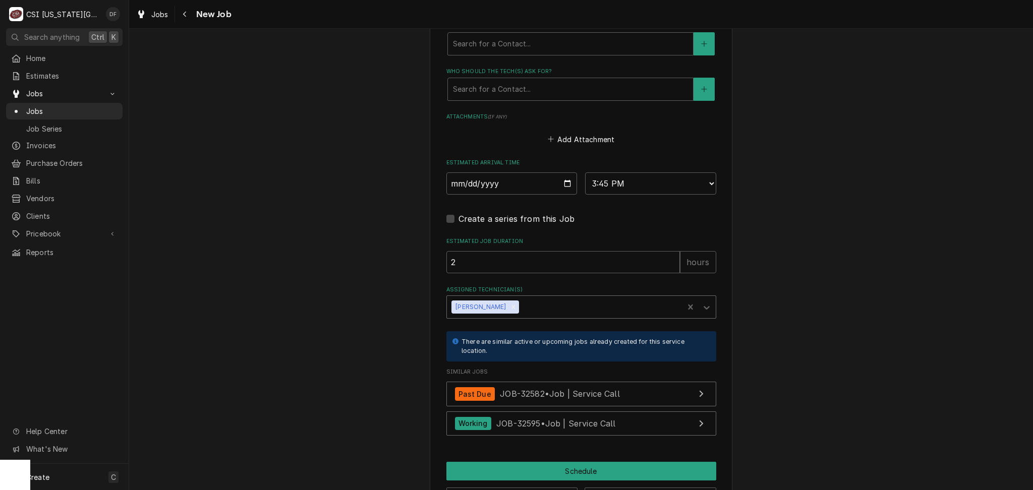
scroll to position [909, 0]
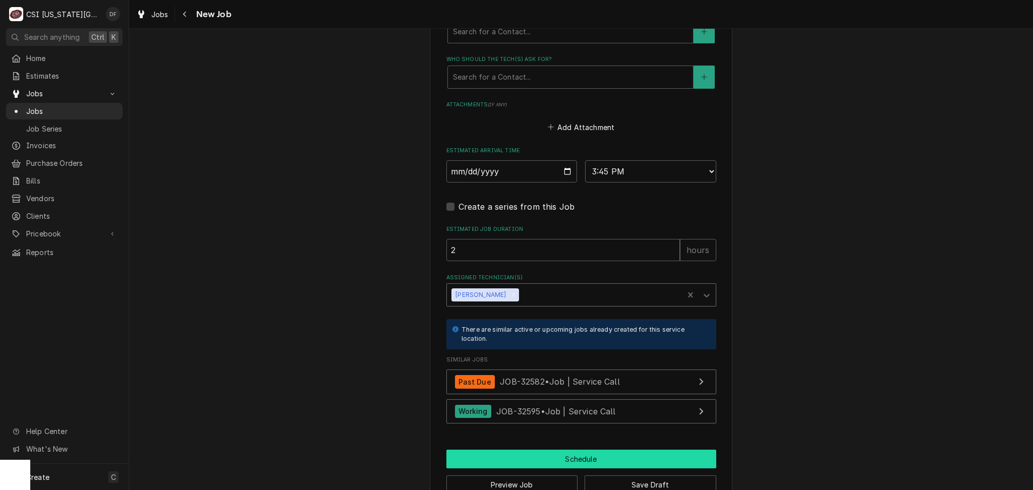
click at [583, 450] on button "Schedule" at bounding box center [581, 459] width 270 height 19
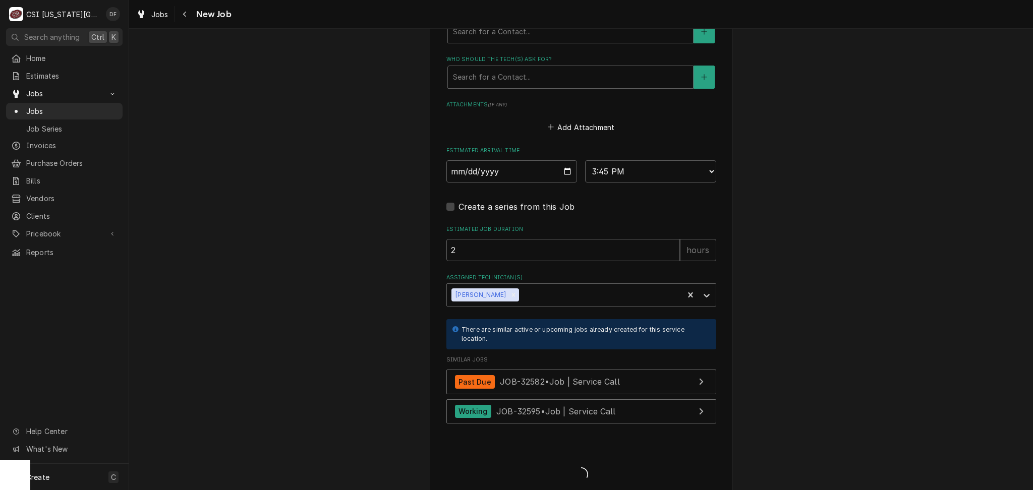
scroll to position [900, 0]
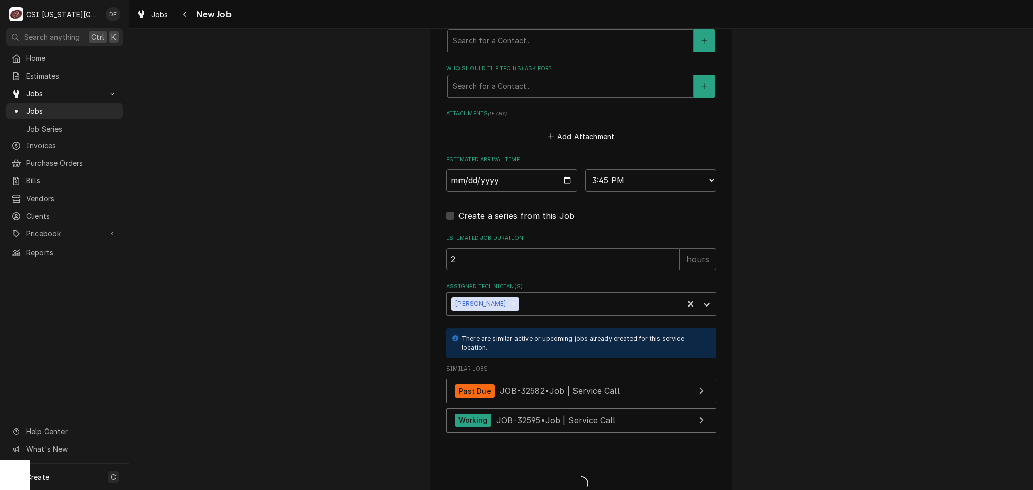
type textarea "x"
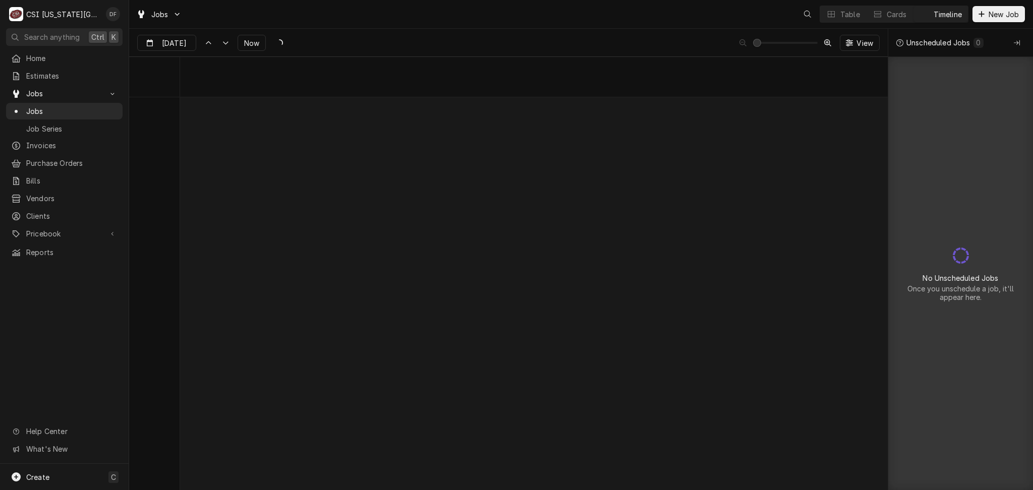
scroll to position [8177, 0]
